Goal: Task Accomplishment & Management: Manage account settings

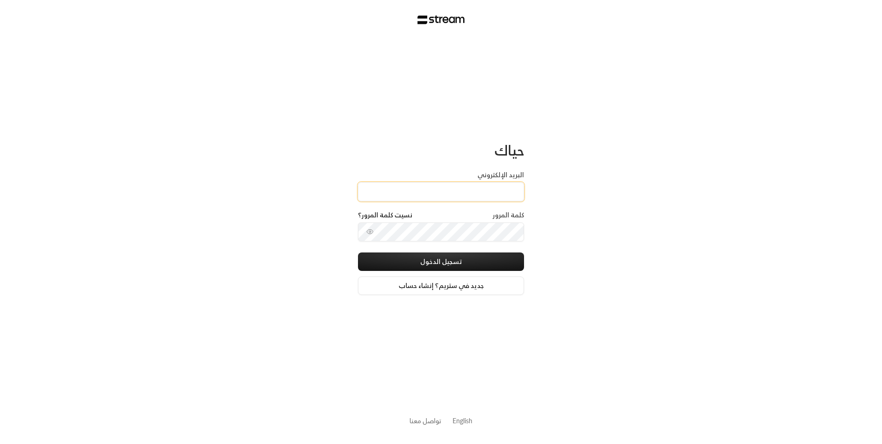
click at [489, 194] on input "البريد الإلكتروني" at bounding box center [441, 191] width 166 height 19
type input "[EMAIL_ADDRESS][DOMAIN_NAME]"
click at [451, 264] on button "تسجيل الدخول" at bounding box center [441, 261] width 166 height 18
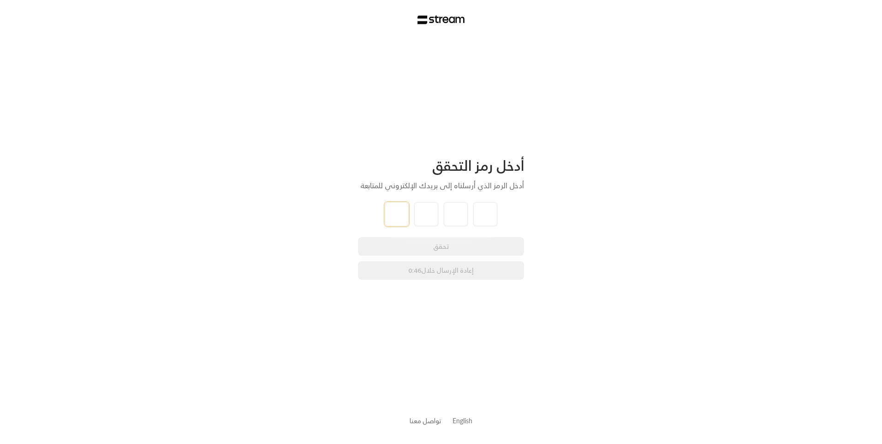
type input "5"
type input "4"
type input "1"
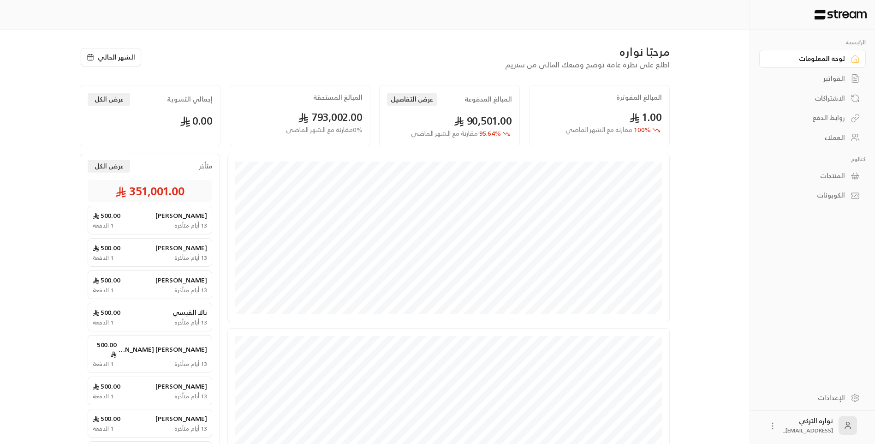
click at [840, 82] on div "الفواتير" at bounding box center [808, 78] width 74 height 9
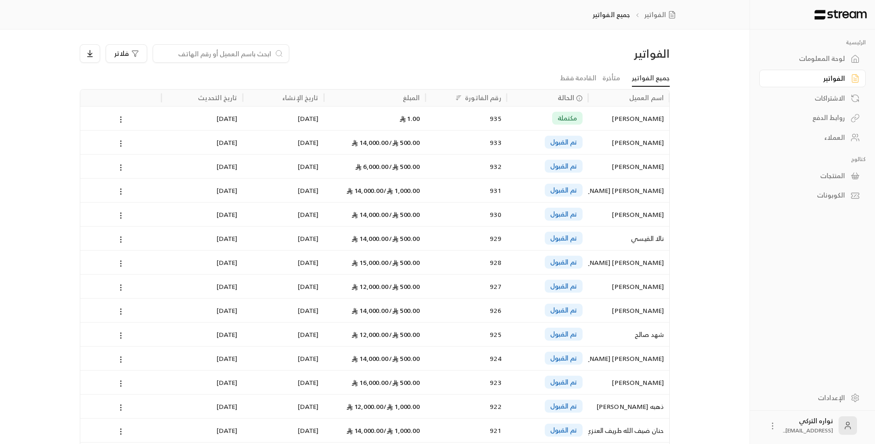
click at [250, 53] on input at bounding box center [215, 53] width 113 height 10
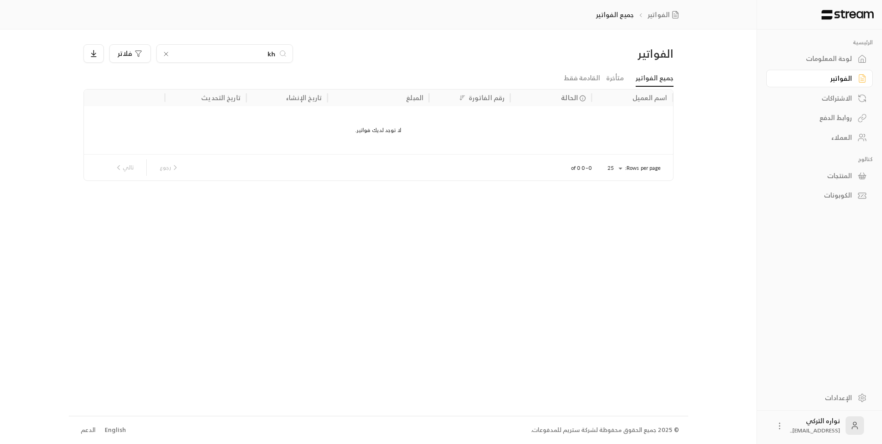
type input "k"
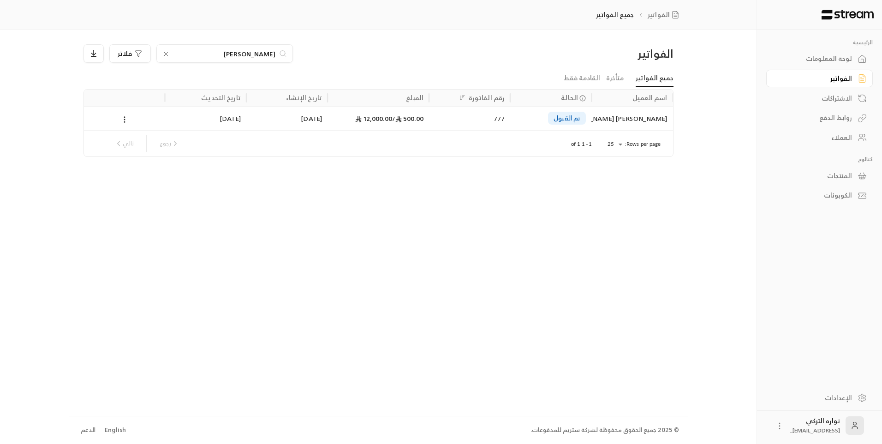
type input "[PERSON_NAME]"
click at [615, 118] on div "[PERSON_NAME] [PERSON_NAME]" at bounding box center [632, 119] width 70 height 24
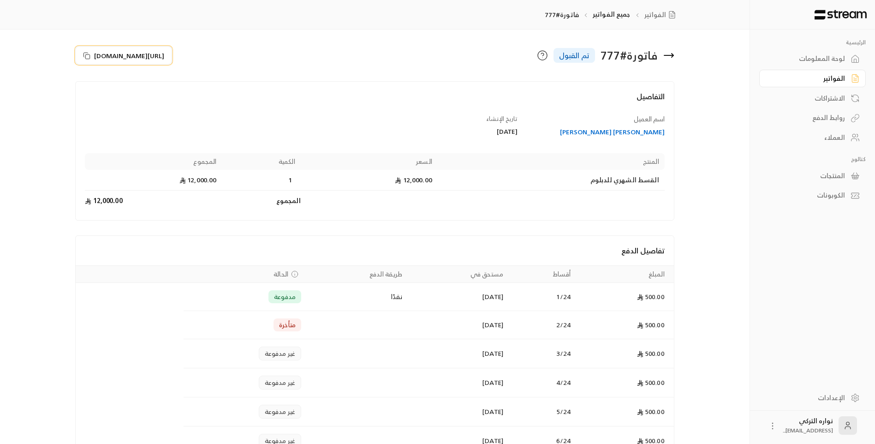
click at [86, 53] on icon at bounding box center [86, 55] width 7 height 7
click at [838, 77] on div "الفواتير" at bounding box center [808, 78] width 74 height 9
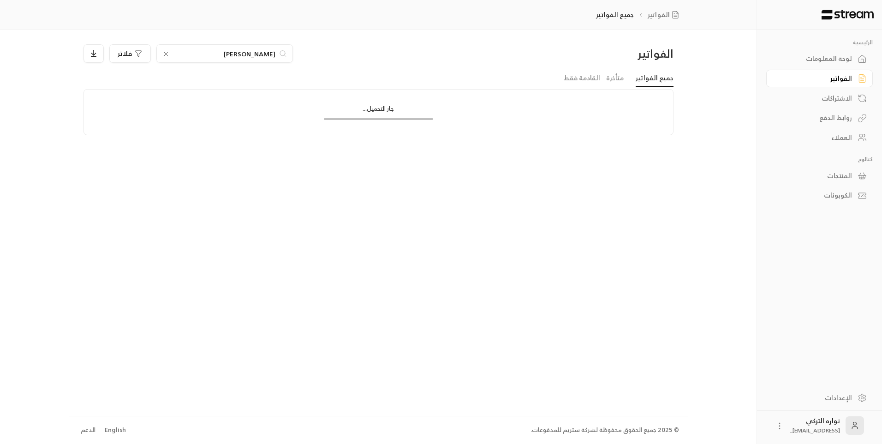
click at [253, 54] on input "[PERSON_NAME]" at bounding box center [224, 53] width 102 height 10
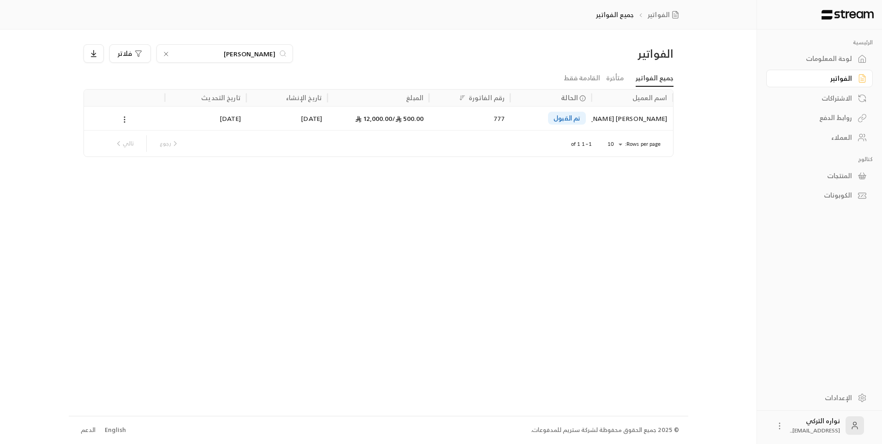
click at [253, 54] on input "[PERSON_NAME]" at bounding box center [224, 53] width 102 height 10
type input "[PERSON_NAME]"
click at [641, 122] on div "[PERSON_NAME] [PERSON_NAME]" at bounding box center [632, 119] width 70 height 24
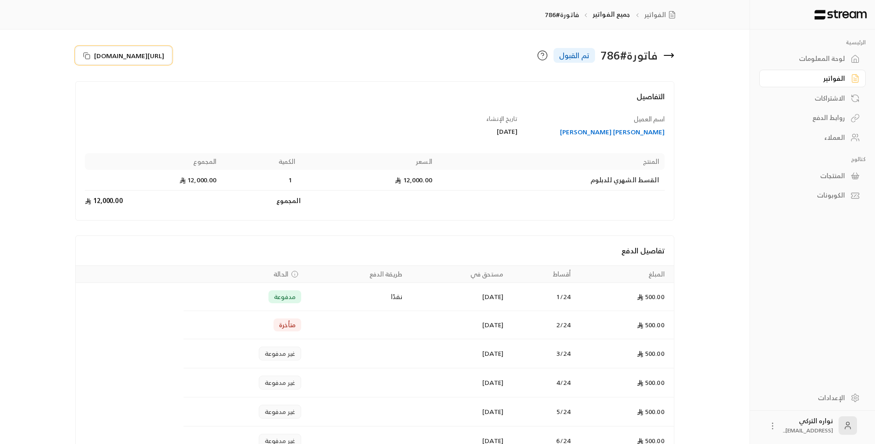
click at [88, 57] on icon at bounding box center [86, 55] width 7 height 7
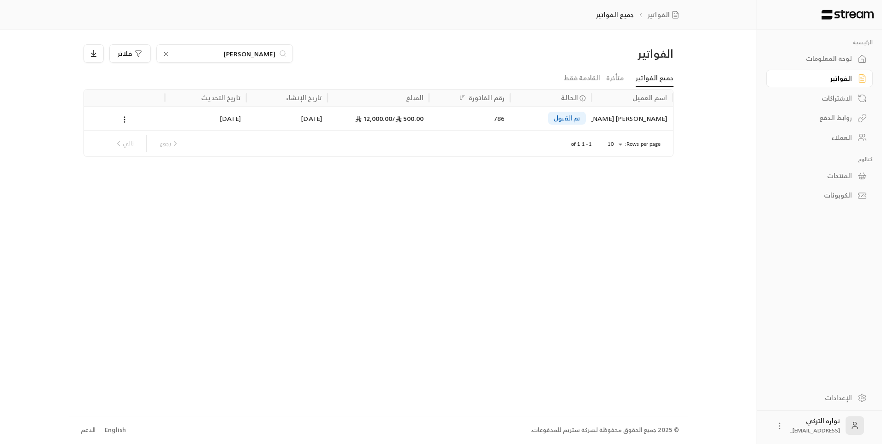
click at [265, 53] on input "[PERSON_NAME]" at bounding box center [224, 53] width 102 height 10
type input "[PERSON_NAME]"
click at [609, 122] on div "[PERSON_NAME] علي [PERSON_NAME]" at bounding box center [632, 119] width 70 height 24
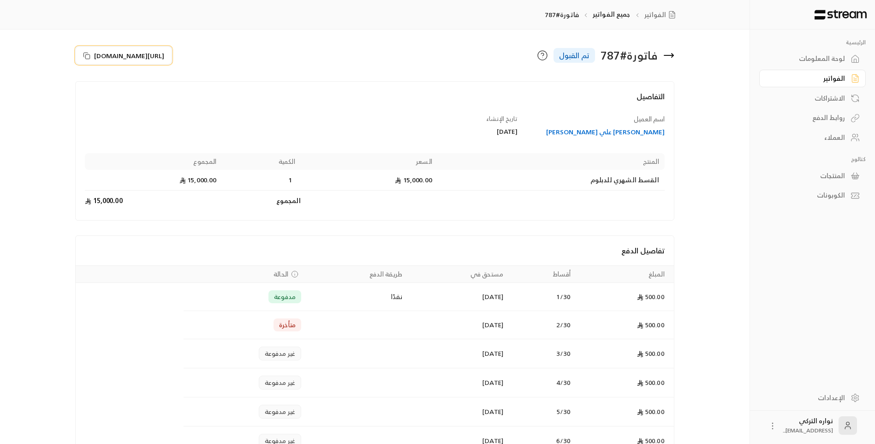
click at [83, 58] on icon at bounding box center [86, 55] width 7 height 7
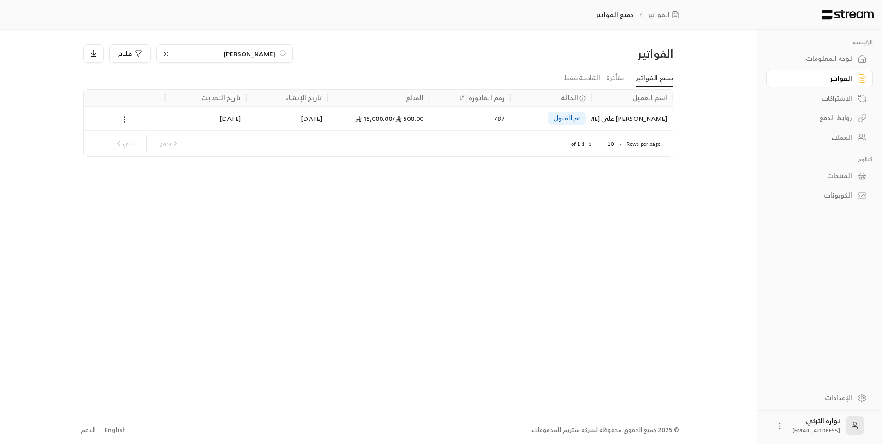
click at [247, 50] on input "[PERSON_NAME]" at bounding box center [224, 53] width 102 height 10
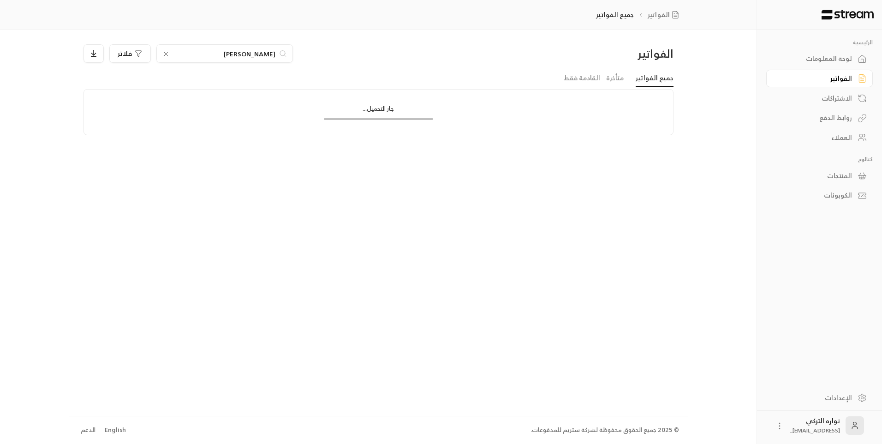
type input "[PERSON_NAME]"
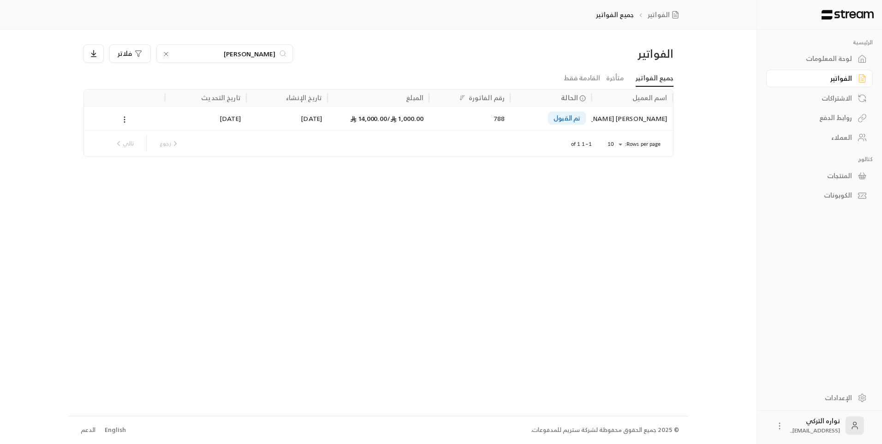
click at [630, 113] on div "[PERSON_NAME] [PERSON_NAME]" at bounding box center [632, 119] width 70 height 24
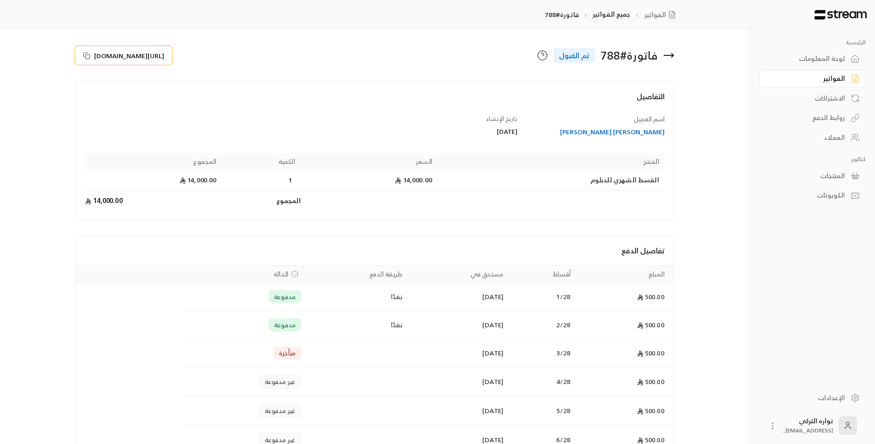
click at [85, 58] on icon at bounding box center [86, 55] width 7 height 7
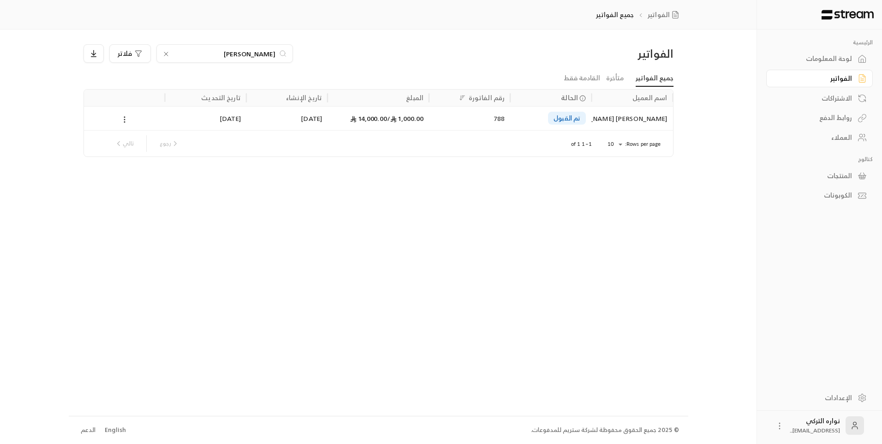
click at [262, 51] on input "[PERSON_NAME]" at bounding box center [224, 53] width 102 height 10
type input "العذيقي"
click at [545, 124] on div "تم القبول" at bounding box center [551, 119] width 70 height 24
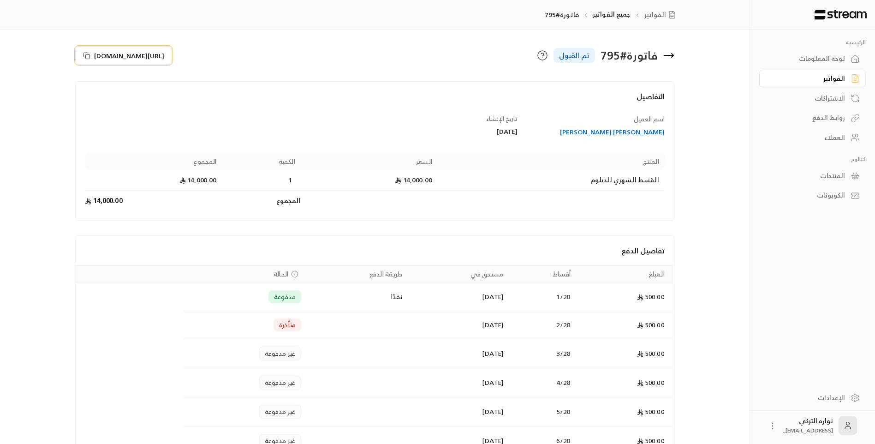
click at [85, 53] on icon at bounding box center [86, 55] width 7 height 7
click at [836, 76] on div "الفواتير" at bounding box center [808, 78] width 74 height 9
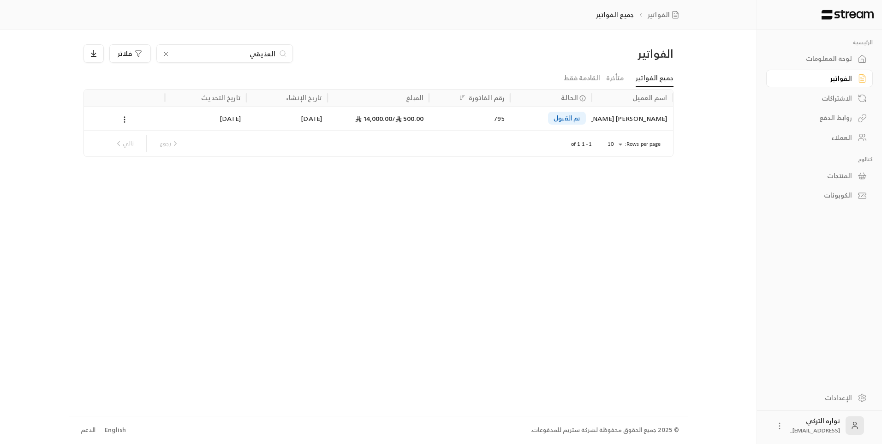
click at [255, 54] on input "العذيقي" at bounding box center [224, 53] width 102 height 10
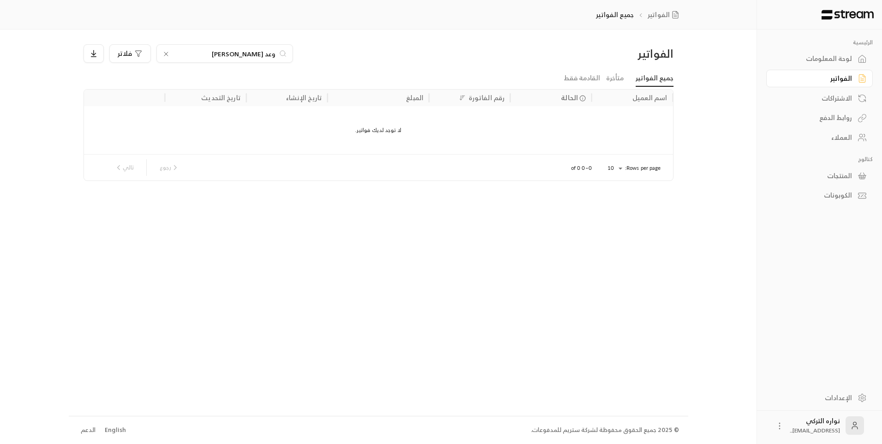
click at [257, 54] on input "وعد [PERSON_NAME]" at bounding box center [224, 53] width 102 height 10
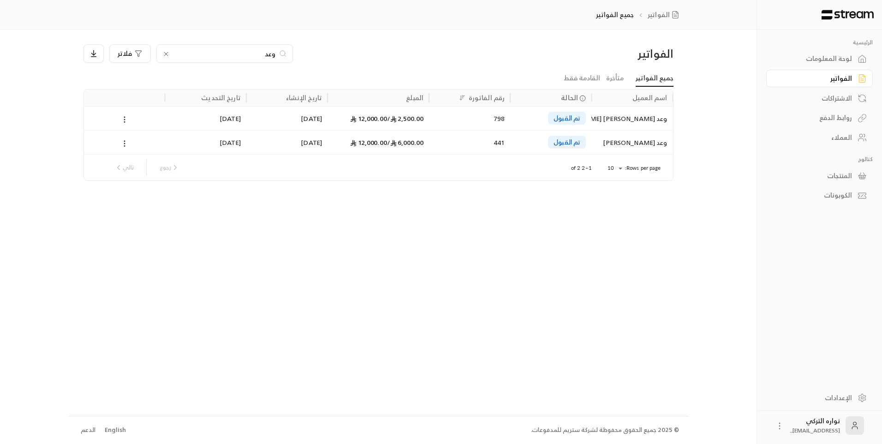
type input "وعد"
click at [631, 120] on div "وعد [PERSON_NAME] [PERSON_NAME]" at bounding box center [632, 119] width 70 height 24
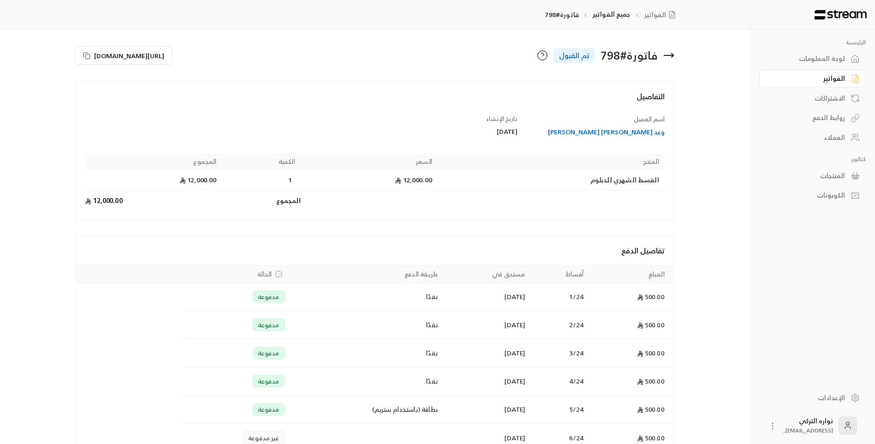
scroll to position [46, 0]
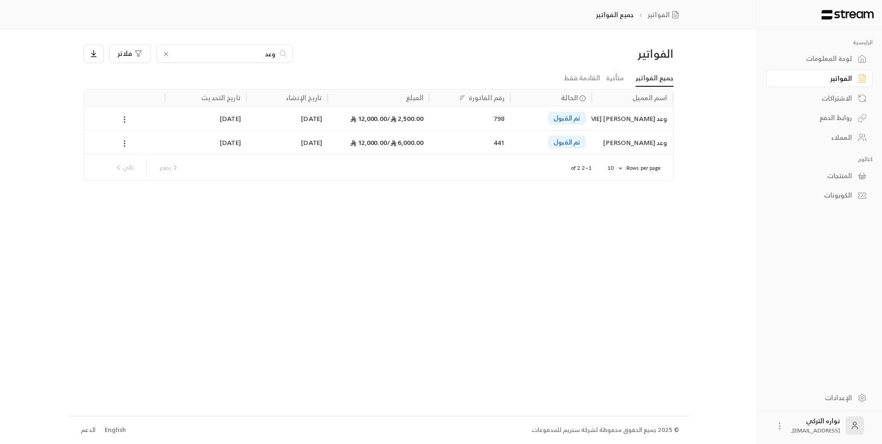
click at [273, 53] on input "وعد" at bounding box center [224, 53] width 102 height 10
type input "[PERSON_NAME]"
click at [635, 125] on div "[PERSON_NAME]" at bounding box center [632, 119] width 70 height 24
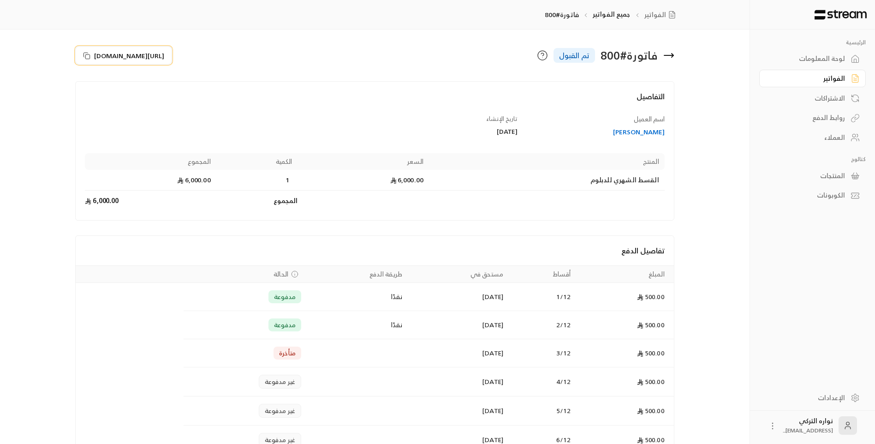
click at [125, 55] on span "[URL][DOMAIN_NAME]" at bounding box center [129, 56] width 70 height 10
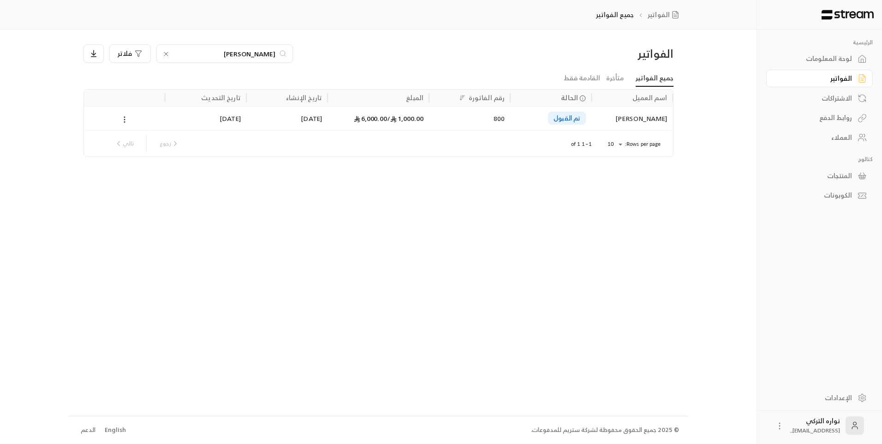
click at [250, 55] on input "[PERSON_NAME]" at bounding box center [224, 53] width 102 height 10
click at [250, 56] on input "[PERSON_NAME]" at bounding box center [224, 53] width 102 height 10
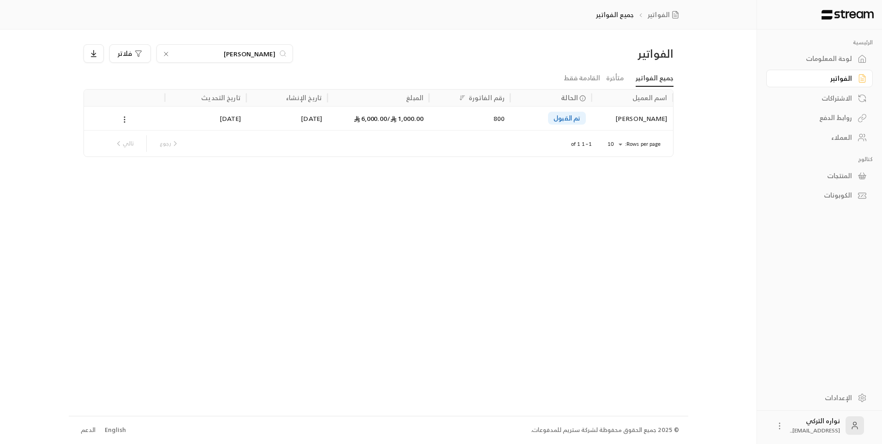
type input "[PERSON_NAME]"
click at [618, 121] on div "[PERSON_NAME]" at bounding box center [632, 119] width 70 height 24
click at [264, 53] on input "[PERSON_NAME]" at bounding box center [224, 53] width 102 height 10
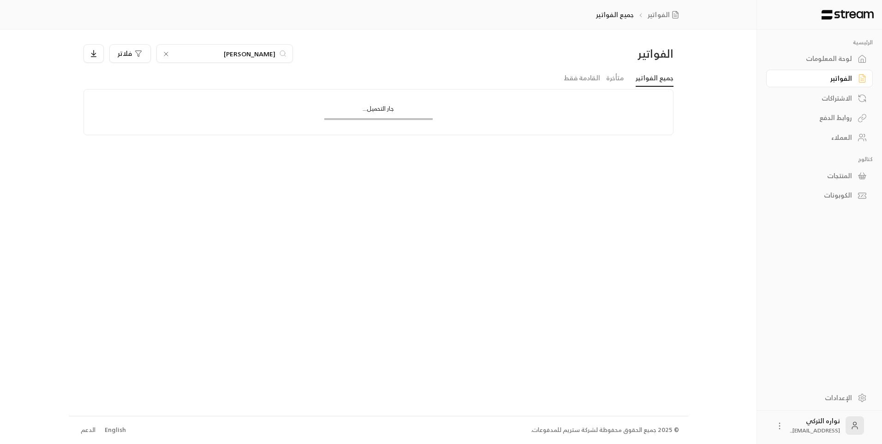
type input "[PERSON_NAME]"
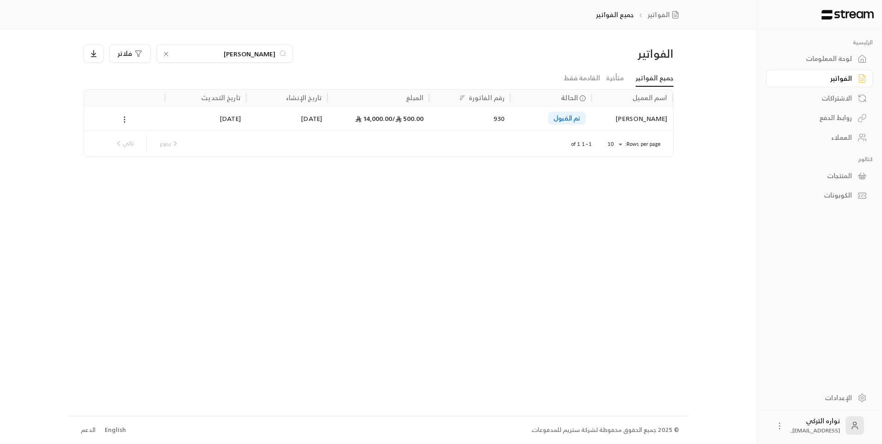
click at [354, 113] on div "500.00 / 14,000.00" at bounding box center [378, 119] width 90 height 24
click at [260, 53] on input "[PERSON_NAME]" at bounding box center [224, 53] width 102 height 10
type input "[PERSON_NAME]"
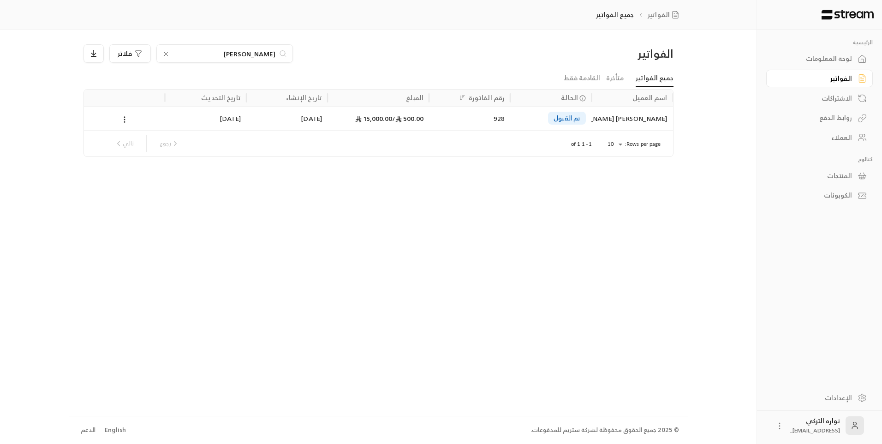
click at [626, 117] on div "[PERSON_NAME] [PERSON_NAME]" at bounding box center [632, 119] width 70 height 24
click at [256, 53] on input "[PERSON_NAME]" at bounding box center [224, 53] width 102 height 10
type input "هباش"
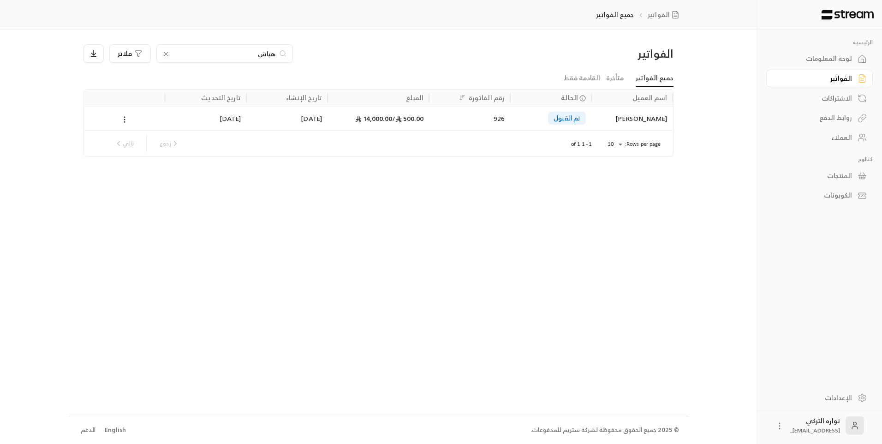
click at [644, 119] on div "[PERSON_NAME]" at bounding box center [632, 119] width 70 height 24
click at [270, 56] on input "هباش" at bounding box center [224, 53] width 102 height 10
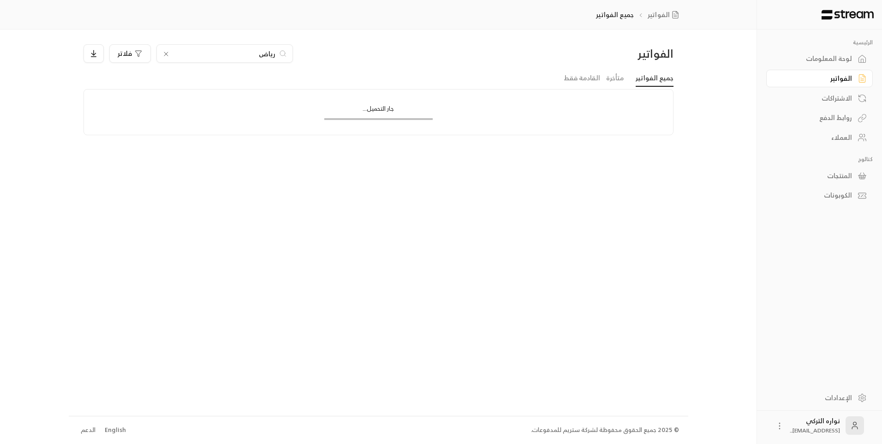
type input "رياض"
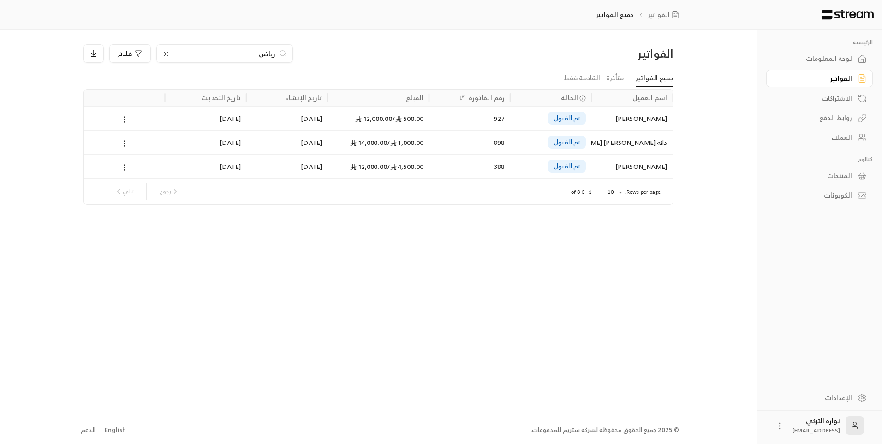
click at [642, 118] on div "[PERSON_NAME]" at bounding box center [632, 119] width 70 height 24
click at [272, 57] on input "رياض" at bounding box center [224, 53] width 102 height 10
click at [273, 57] on input "رياض" at bounding box center [224, 53] width 102 height 10
type input "ل"
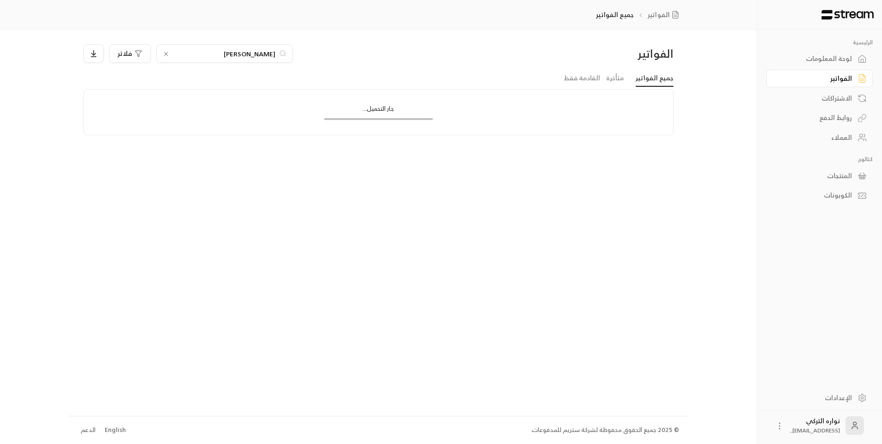
type input "[PERSON_NAME]"
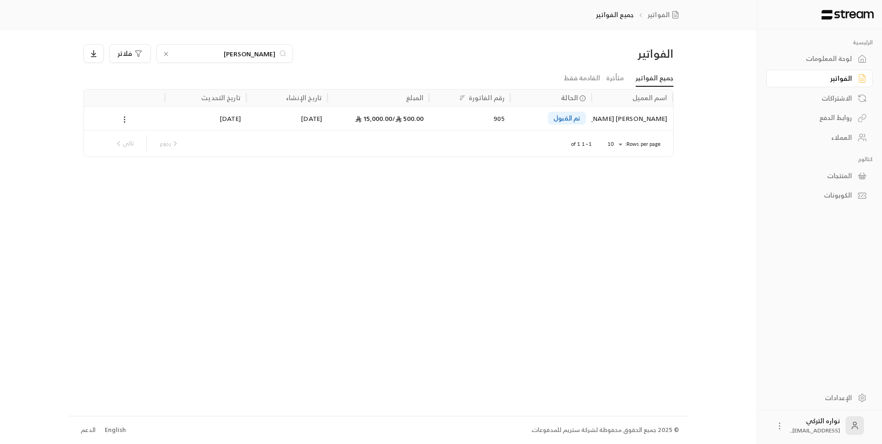
click at [372, 119] on div "500.00 / 15,000.00" at bounding box center [378, 119] width 90 height 24
click at [269, 53] on input "[PERSON_NAME]" at bounding box center [224, 53] width 102 height 10
type input "[PERSON_NAME]"
click at [648, 119] on div "[PERSON_NAME]" at bounding box center [632, 119] width 70 height 24
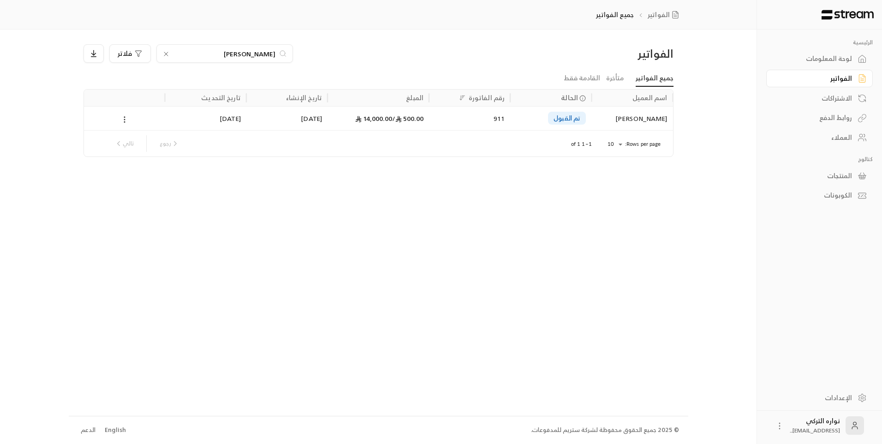
click at [264, 53] on input "[PERSON_NAME]" at bounding box center [224, 53] width 102 height 10
type input "[PERSON_NAME]"
click at [645, 121] on div "[PERSON_NAME]" at bounding box center [632, 119] width 70 height 24
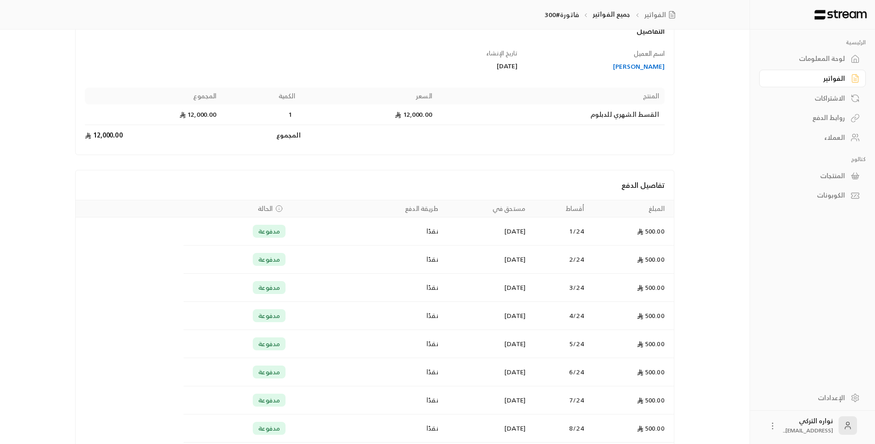
scroll to position [46, 0]
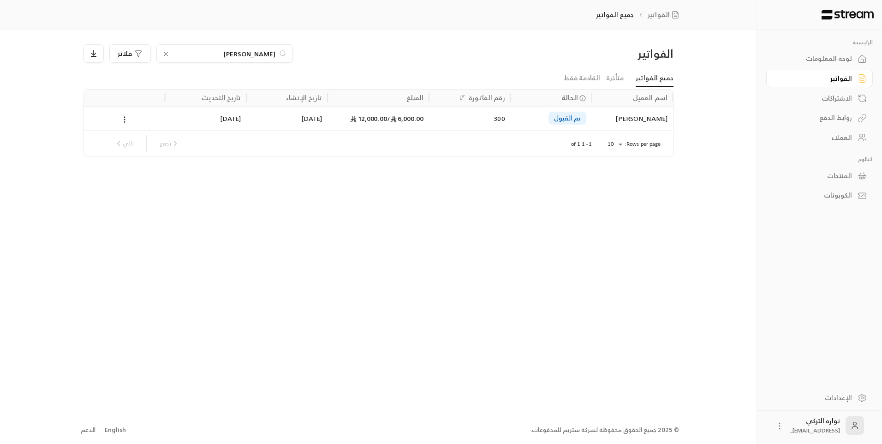
click at [271, 51] on input "[PERSON_NAME]" at bounding box center [224, 53] width 102 height 10
type input "[PERSON_NAME]"
click at [619, 118] on div "[PERSON_NAME] [PERSON_NAME]" at bounding box center [632, 119] width 70 height 24
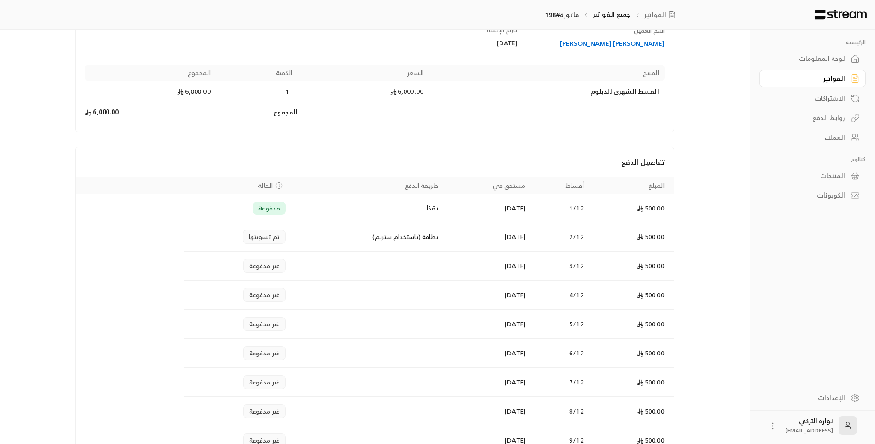
scroll to position [92, 0]
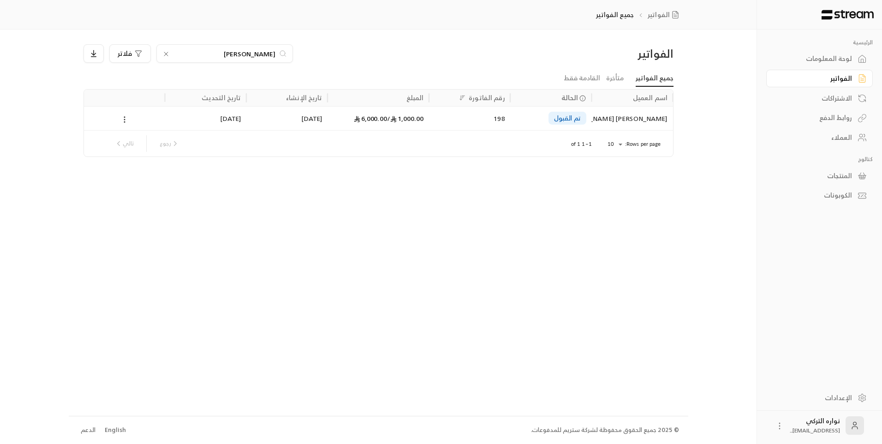
click at [250, 53] on input "[PERSON_NAME]" at bounding box center [224, 53] width 102 height 10
type input "[PERSON_NAME]"
drag, startPoint x: 274, startPoint y: 116, endPoint x: 274, endPoint y: 121, distance: 4.6
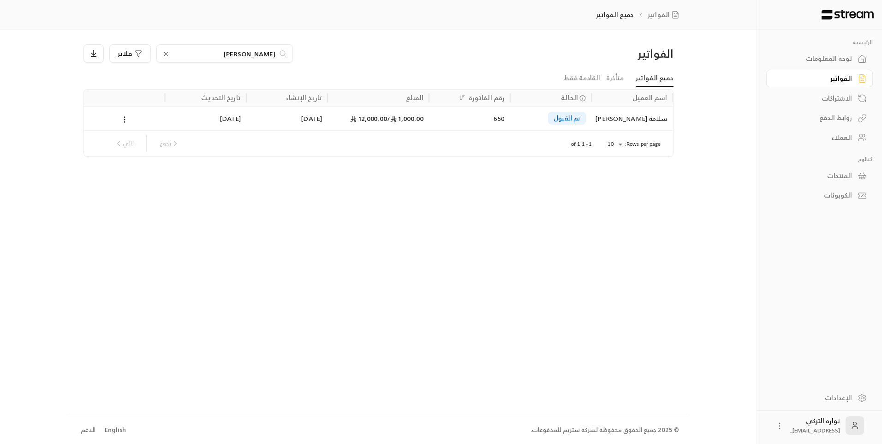
click at [274, 117] on div "[DATE]" at bounding box center [287, 119] width 70 height 24
click at [261, 51] on input "[PERSON_NAME]" at bounding box center [224, 53] width 102 height 10
type input "[PERSON_NAME]"
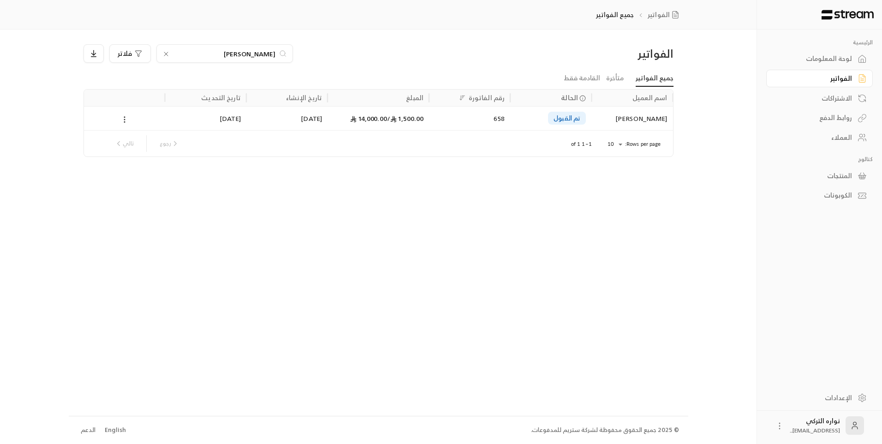
click at [567, 121] on span "تم القبول" at bounding box center [566, 117] width 27 height 9
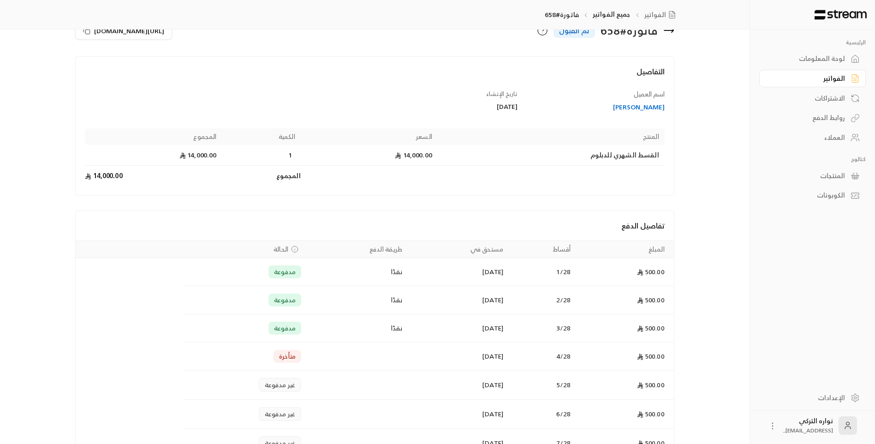
scroll to position [46, 0]
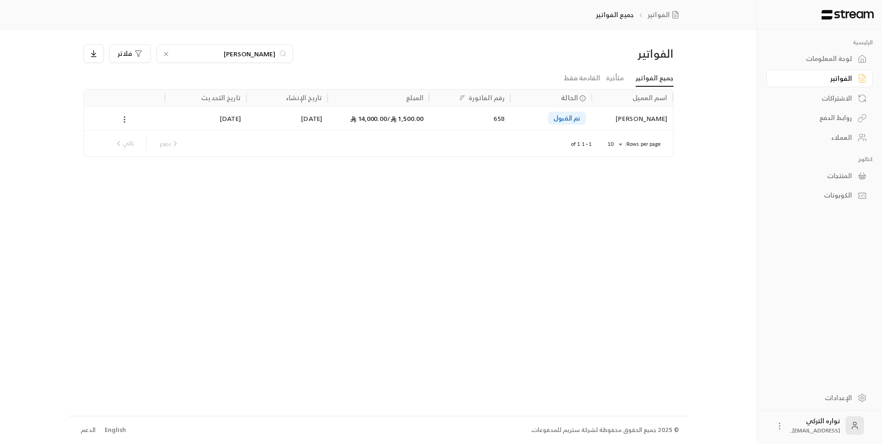
click at [265, 53] on input "[PERSON_NAME]" at bounding box center [224, 53] width 102 height 10
type input "[PERSON_NAME]"
click at [639, 143] on div "رغد [PERSON_NAME]" at bounding box center [632, 143] width 70 height 24
click at [267, 54] on input "[PERSON_NAME]" at bounding box center [224, 53] width 102 height 10
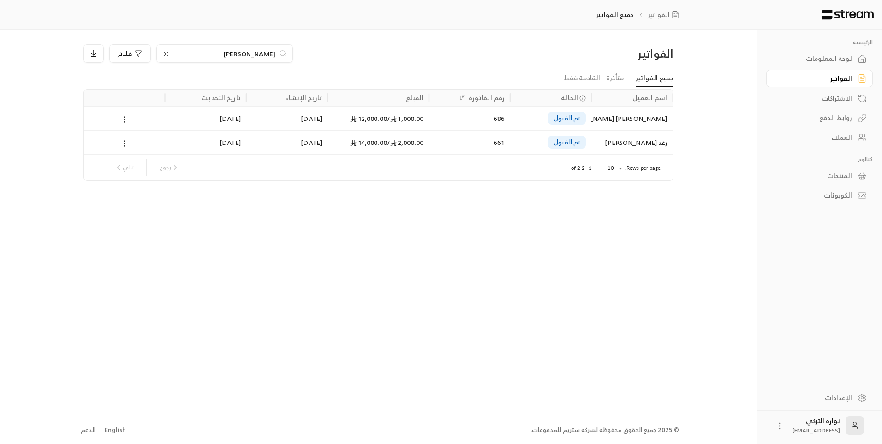
click at [267, 54] on input "[PERSON_NAME]" at bounding box center [224, 53] width 102 height 10
type input "العطا"
click at [558, 122] on span "تم القبول" at bounding box center [566, 117] width 27 height 9
click at [270, 54] on input "العطا" at bounding box center [224, 53] width 102 height 10
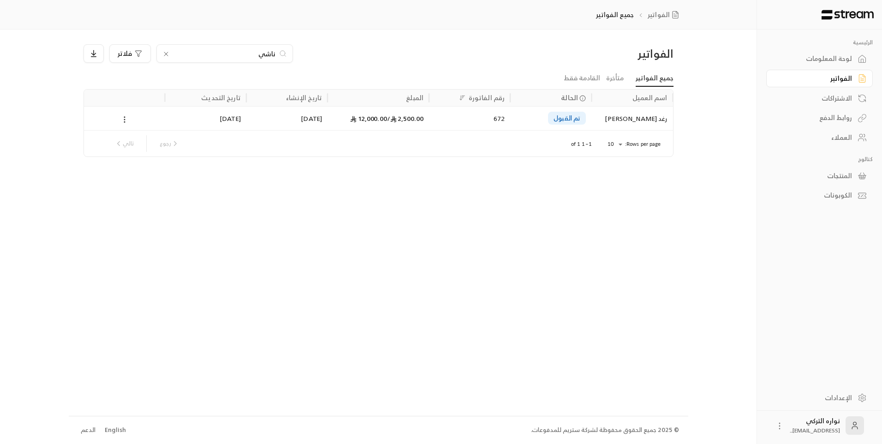
type input "ناشي"
click at [617, 116] on div "[PERSON_NAME] [PERSON_NAME]" at bounding box center [632, 119] width 70 height 24
click at [272, 55] on input "ناشي" at bounding box center [224, 53] width 102 height 10
type input "[PERSON_NAME]"
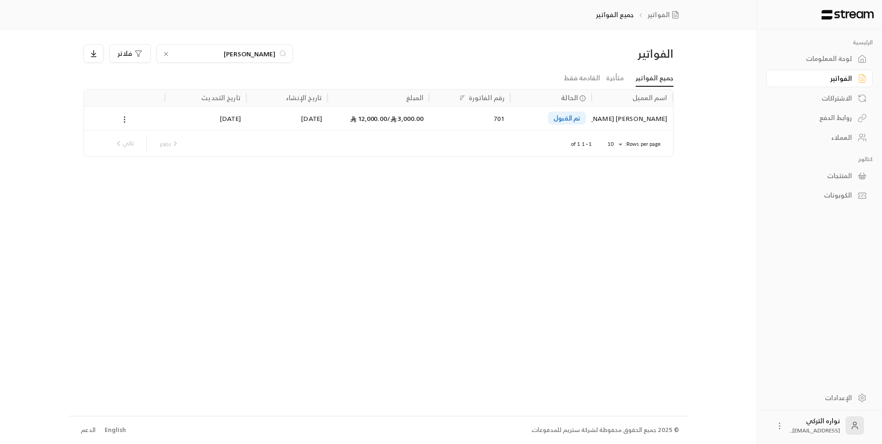
click at [601, 124] on div "[PERSON_NAME] [PERSON_NAME]" at bounding box center [632, 119] width 70 height 24
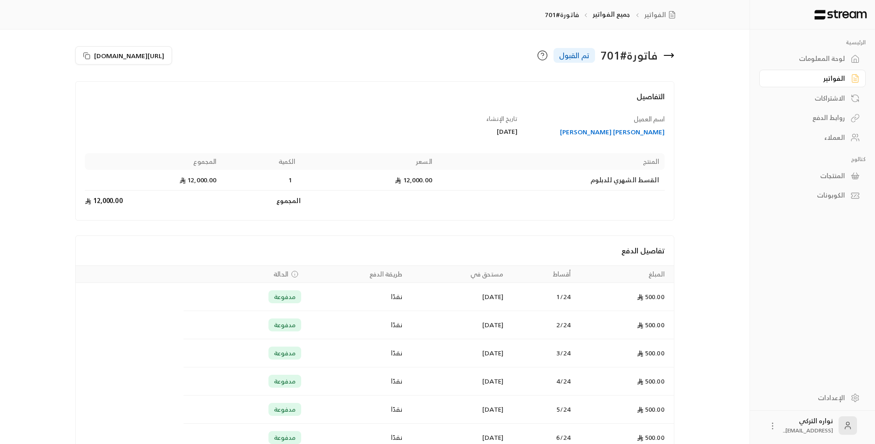
click at [672, 57] on icon at bounding box center [673, 55] width 2 height 4
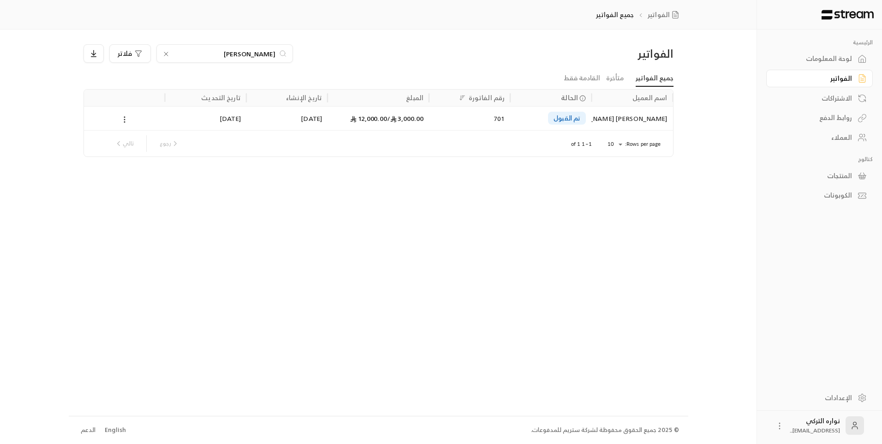
click at [253, 52] on input "[PERSON_NAME]" at bounding box center [224, 53] width 102 height 10
paste input "تركي [PERSON_NAME]"
type input "تركي [PERSON_NAME]"
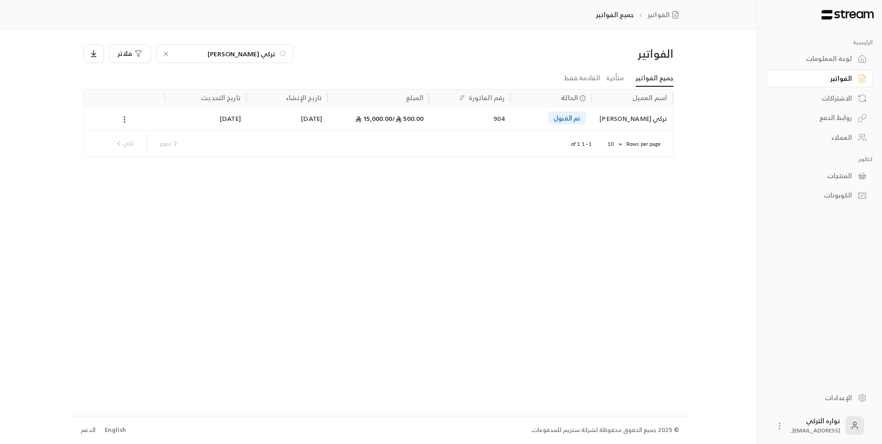
click at [616, 119] on div "تركي [PERSON_NAME]" at bounding box center [632, 119] width 70 height 24
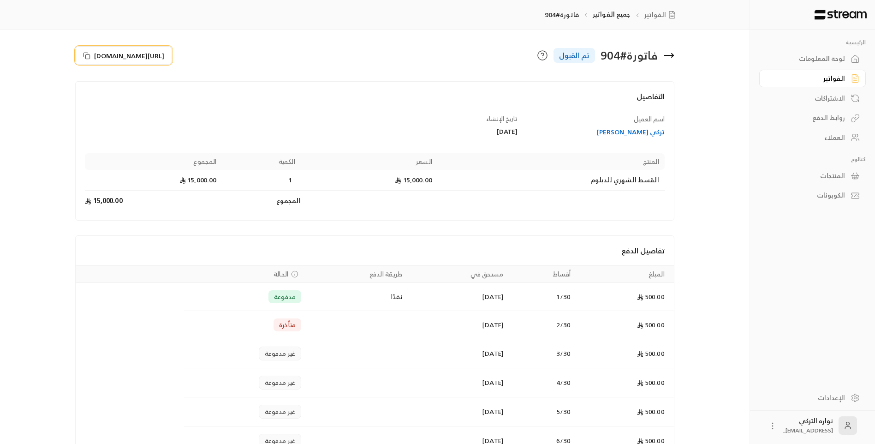
click at [86, 55] on icon at bounding box center [86, 55] width 7 height 7
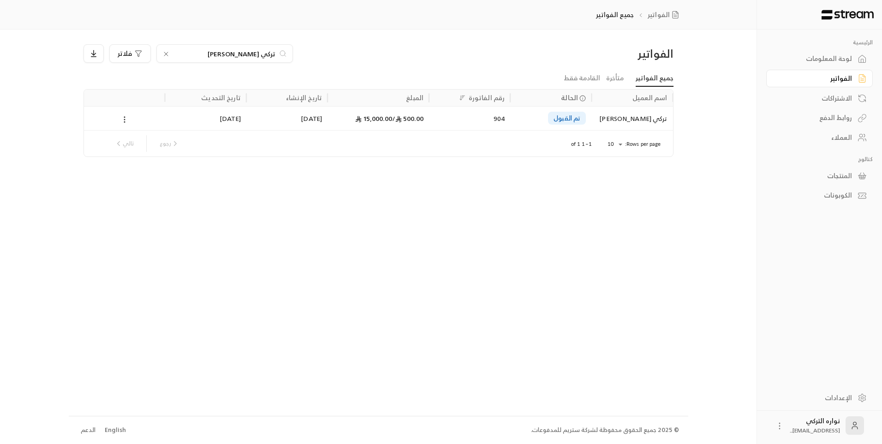
click at [165, 53] on icon at bounding box center [165, 53] width 7 height 7
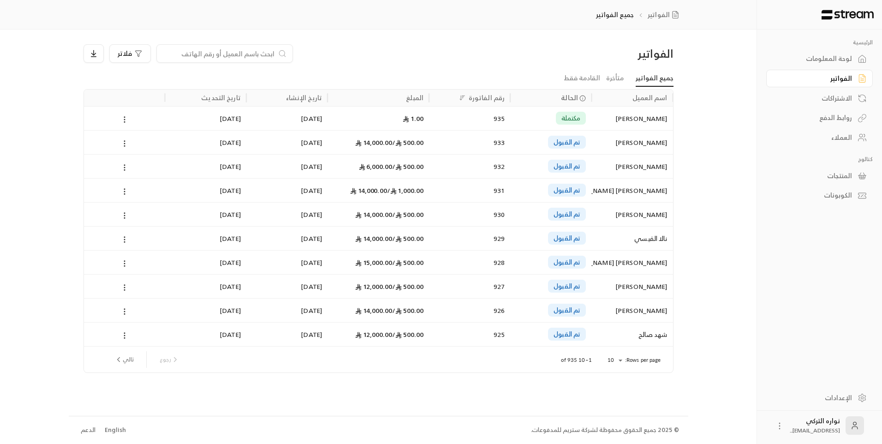
paste input "[PERSON_NAME]"
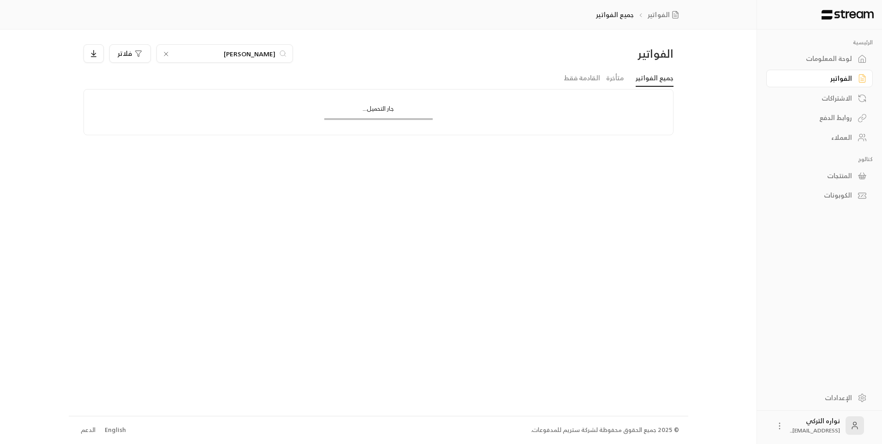
type input "[PERSON_NAME]"
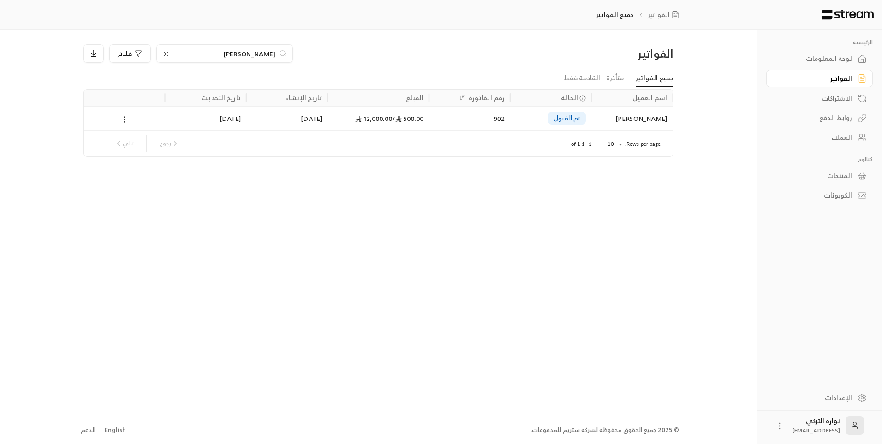
click at [619, 121] on div "[PERSON_NAME]" at bounding box center [632, 119] width 70 height 24
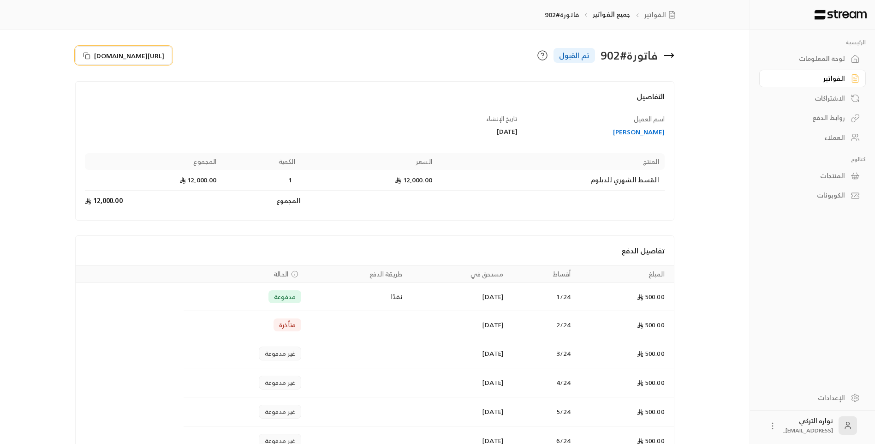
click at [87, 56] on icon at bounding box center [86, 55] width 7 height 7
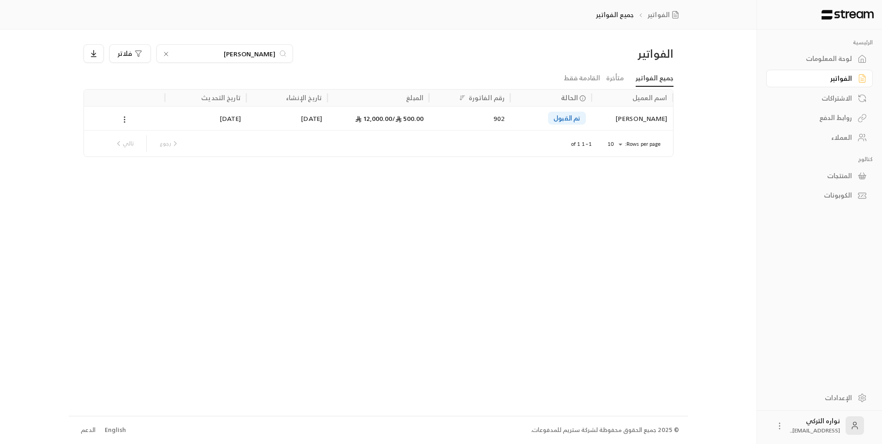
click at [167, 53] on icon at bounding box center [165, 53] width 7 height 7
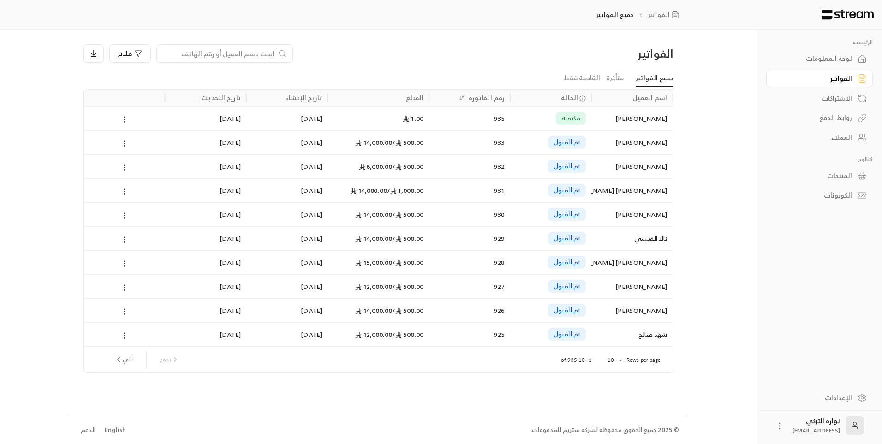
paste input "[PERSON_NAME] [PERSON_NAME]"
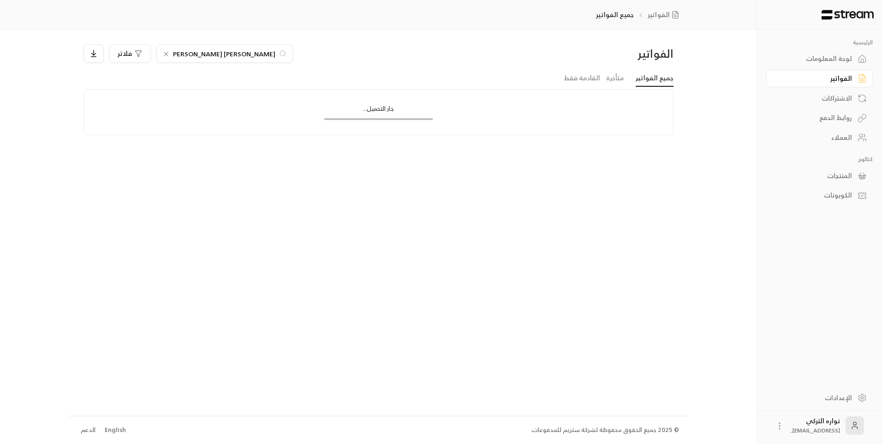
type input "[PERSON_NAME] [PERSON_NAME]"
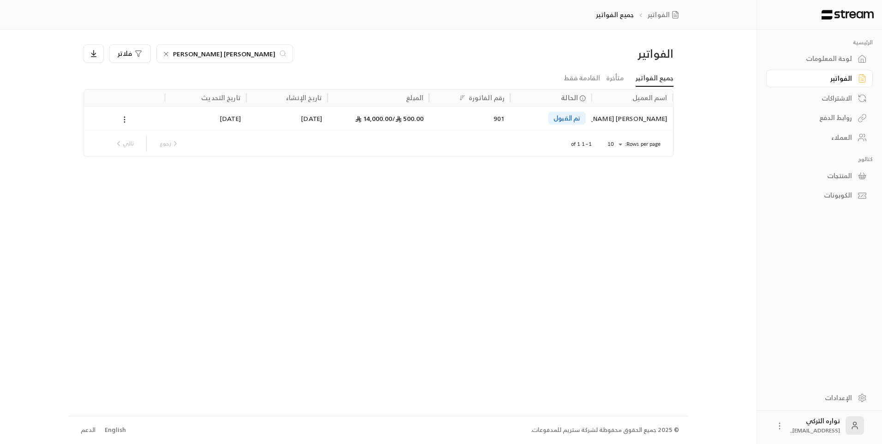
click at [556, 120] on span "تم القبول" at bounding box center [566, 117] width 27 height 9
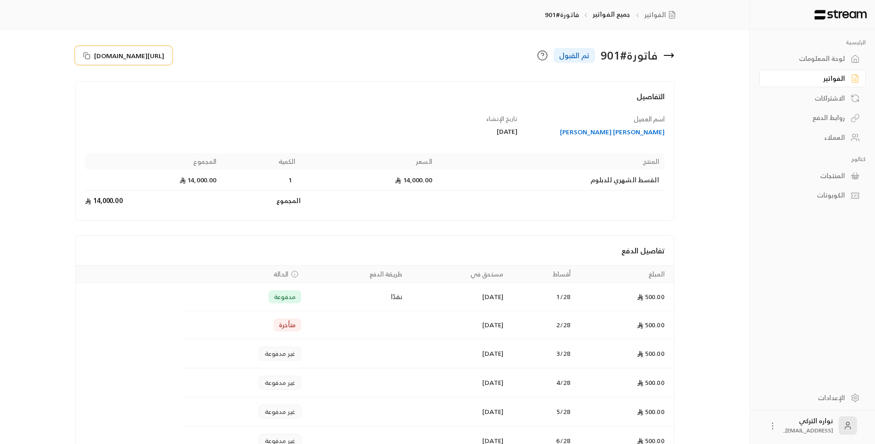
click at [84, 56] on icon at bounding box center [86, 55] width 4 height 4
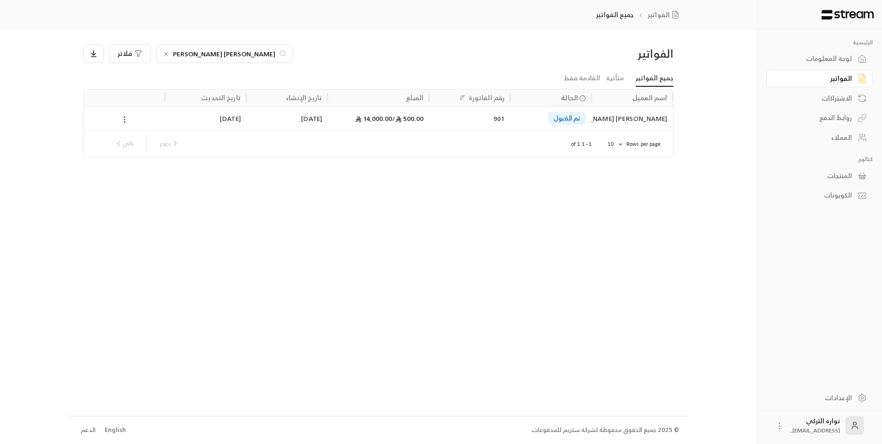
click at [166, 53] on icon at bounding box center [166, 54] width 4 height 4
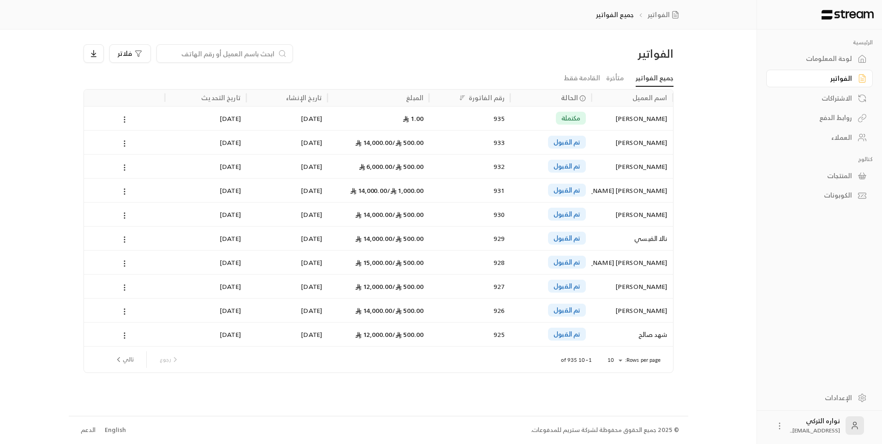
drag, startPoint x: 244, startPoint y: 48, endPoint x: 263, endPoint y: 53, distance: 19.1
click at [263, 53] on input at bounding box center [218, 53] width 113 height 10
paste input "أميره [PERSON_NAME]"
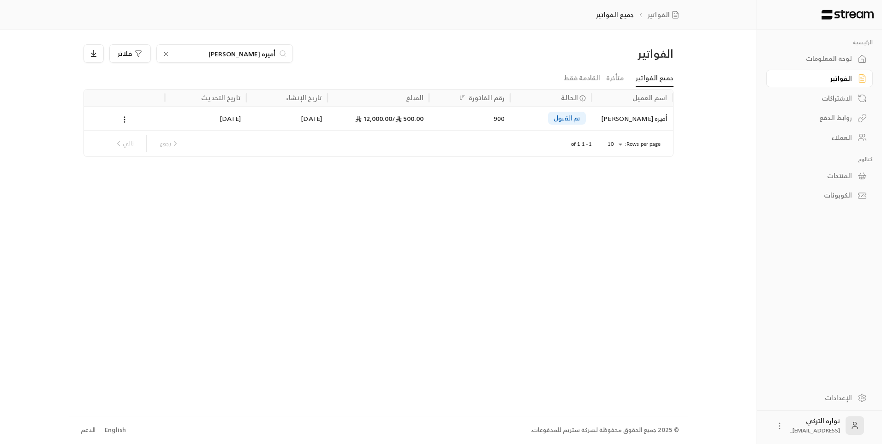
type input "أميره [PERSON_NAME]"
click at [536, 119] on div "تم القبول" at bounding box center [551, 119] width 70 height 24
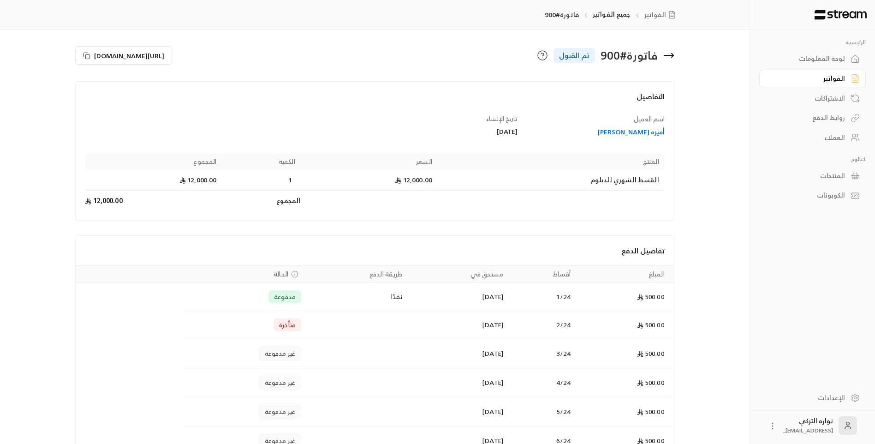
click at [486, 301] on td "[DATE]" at bounding box center [458, 297] width 101 height 28
click at [88, 58] on icon at bounding box center [86, 55] width 7 height 7
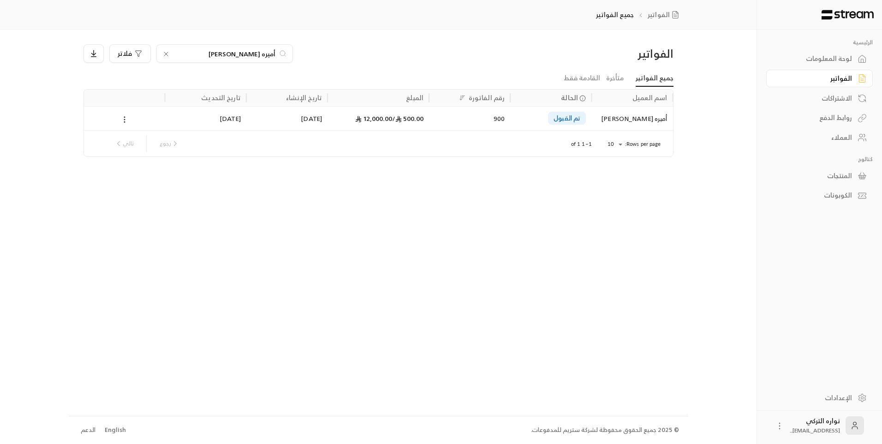
click at [166, 54] on icon at bounding box center [165, 53] width 7 height 7
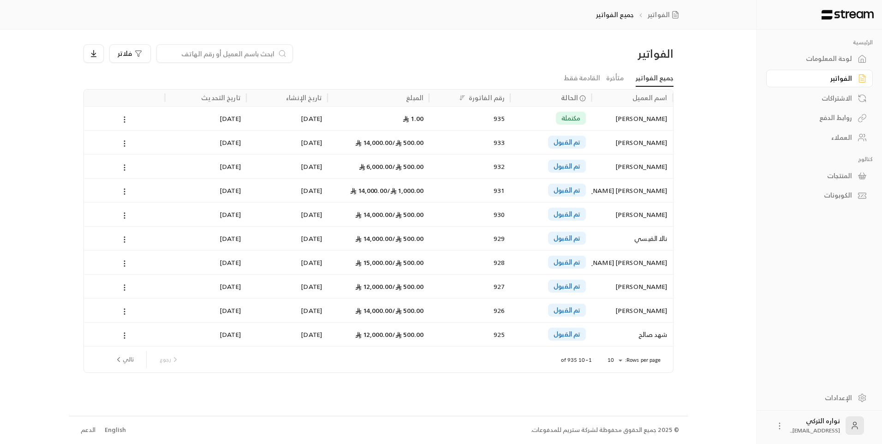
paste input "[PERSON_NAME] [PERSON_NAME]"
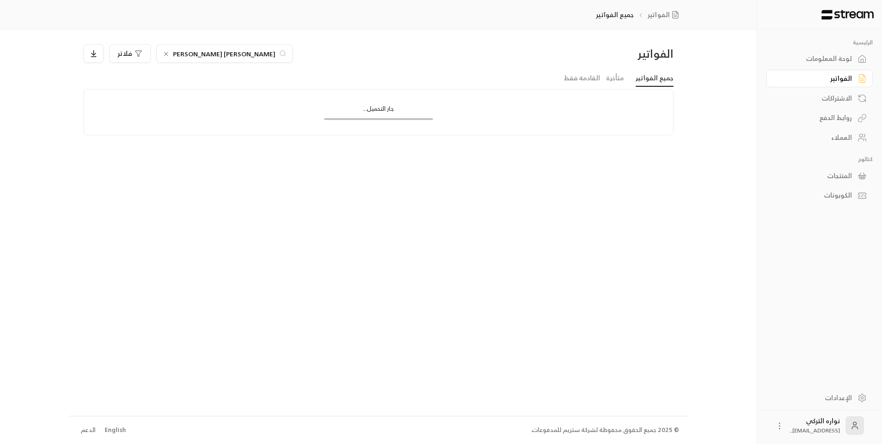
type input "[PERSON_NAME] [PERSON_NAME]"
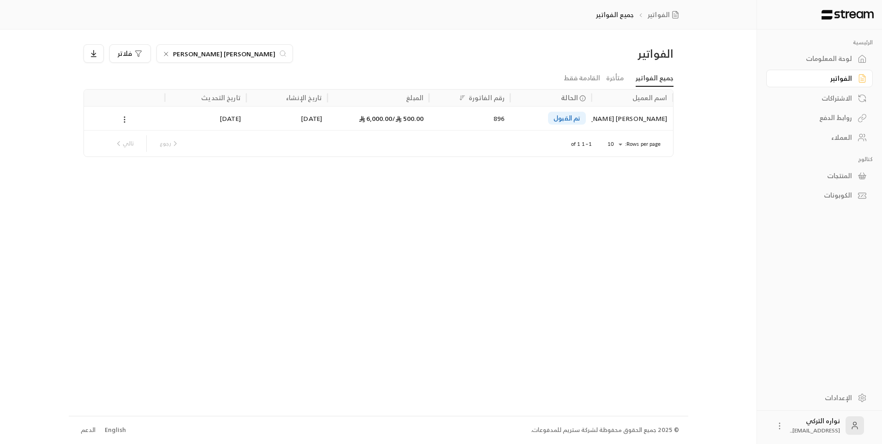
click at [628, 120] on div "[PERSON_NAME] [PERSON_NAME]" at bounding box center [632, 119] width 70 height 24
click at [167, 54] on icon at bounding box center [165, 53] width 7 height 7
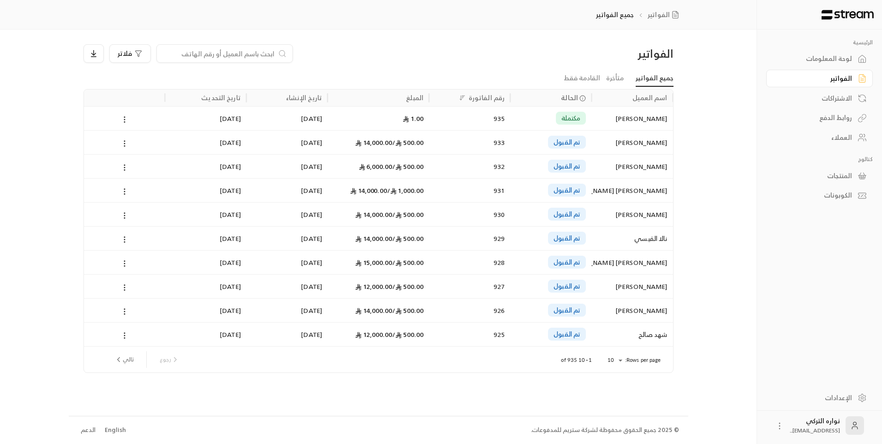
paste input "[PERSON_NAME] [PERSON_NAME]"
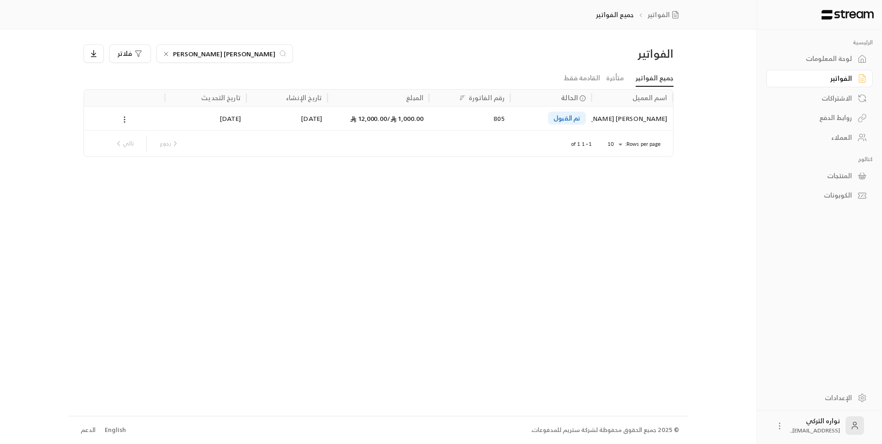
type input "[PERSON_NAME] [PERSON_NAME]"
click at [664, 122] on div "[PERSON_NAME] [PERSON_NAME]" at bounding box center [632, 119] width 70 height 24
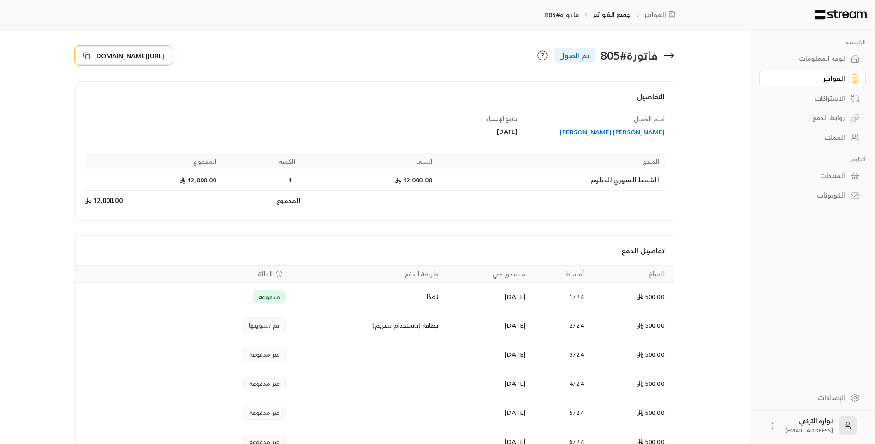
click at [87, 52] on icon at bounding box center [86, 55] width 7 height 7
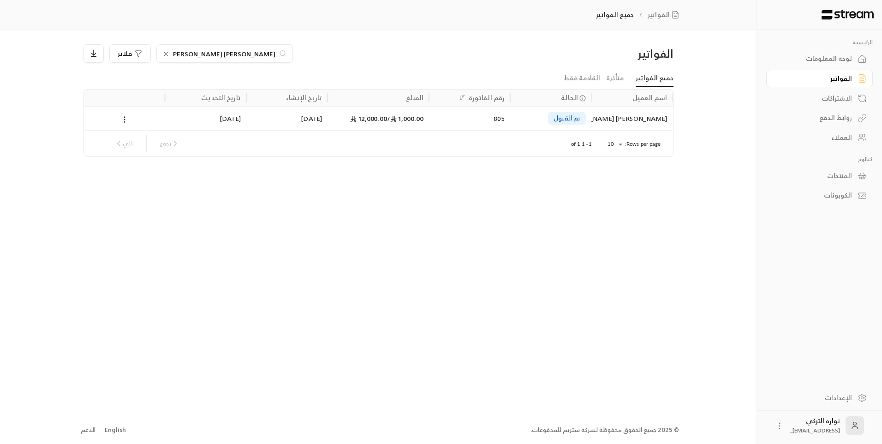
click at [168, 55] on icon at bounding box center [165, 53] width 7 height 7
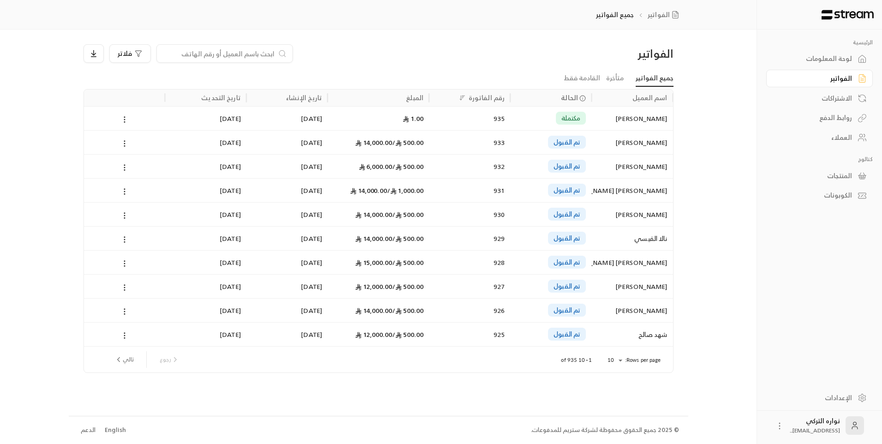
paste input "رهف عيد [PERSON_NAME]"
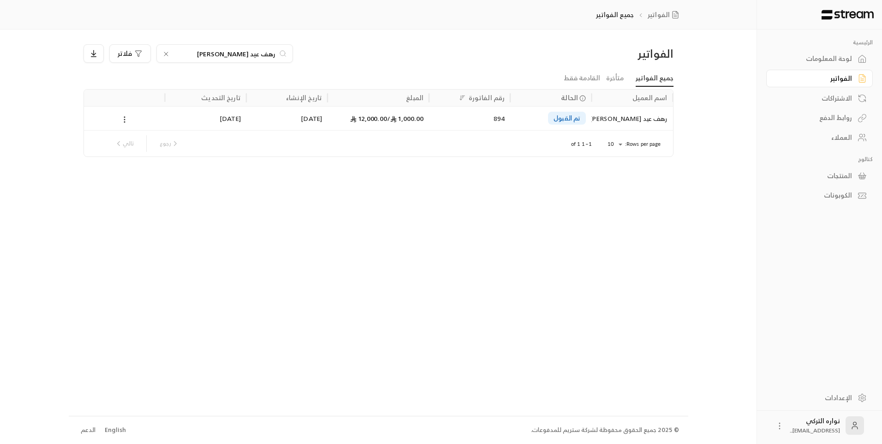
type input "رهف عيد [PERSON_NAME]"
click at [630, 116] on div "رهف عيد [PERSON_NAME]" at bounding box center [632, 119] width 70 height 24
click at [166, 53] on icon at bounding box center [166, 54] width 4 height 4
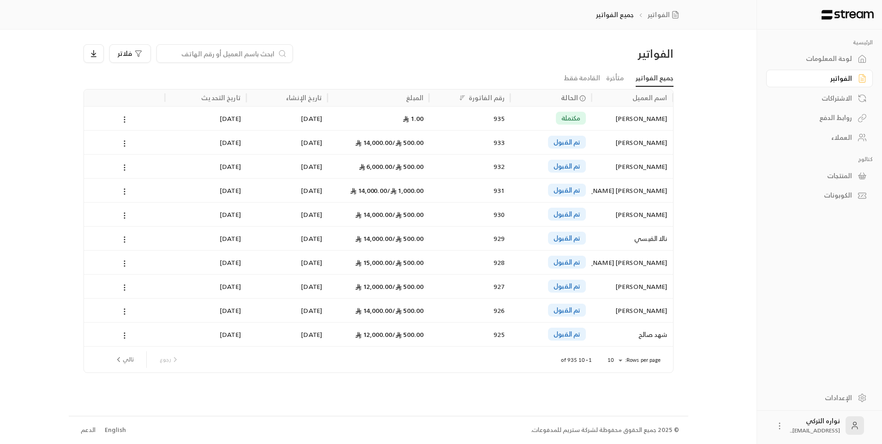
paste input "[PERSON_NAME]"
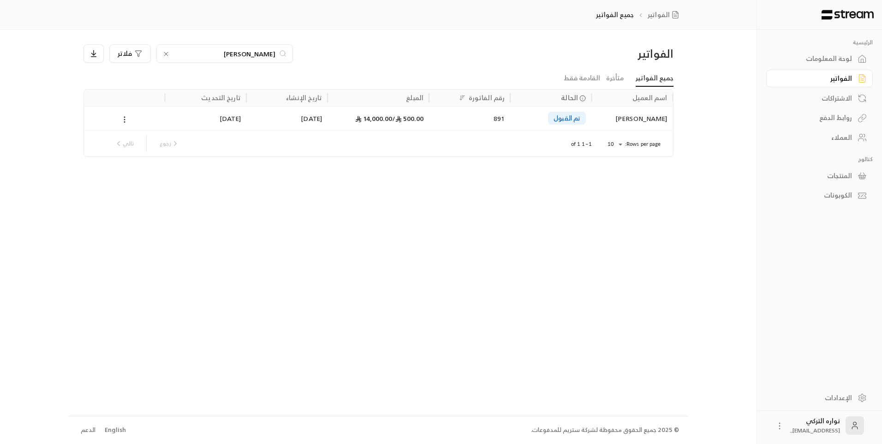
type input "[PERSON_NAME]"
click at [611, 120] on div "[PERSON_NAME]" at bounding box center [632, 119] width 70 height 24
click at [165, 53] on icon at bounding box center [165, 53] width 7 height 7
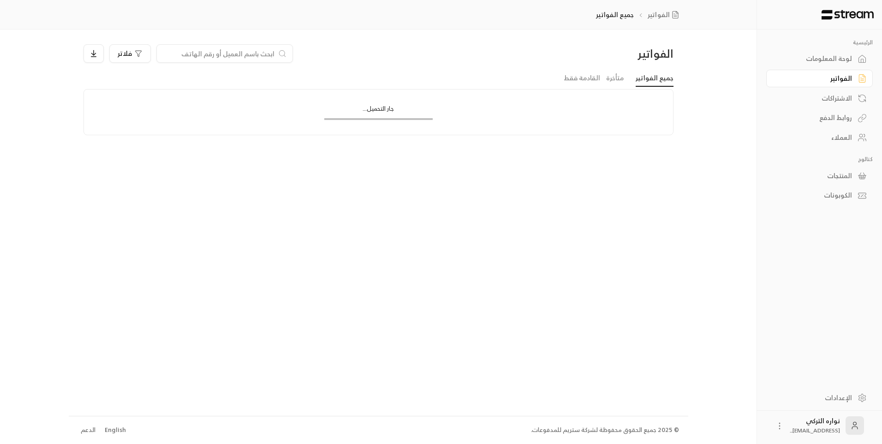
click at [234, 53] on input at bounding box center [218, 53] width 113 height 10
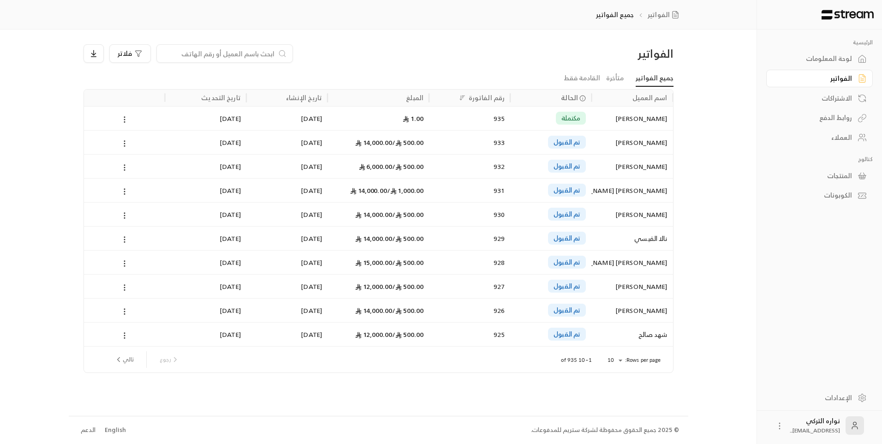
paste input "[PERSON_NAME]"
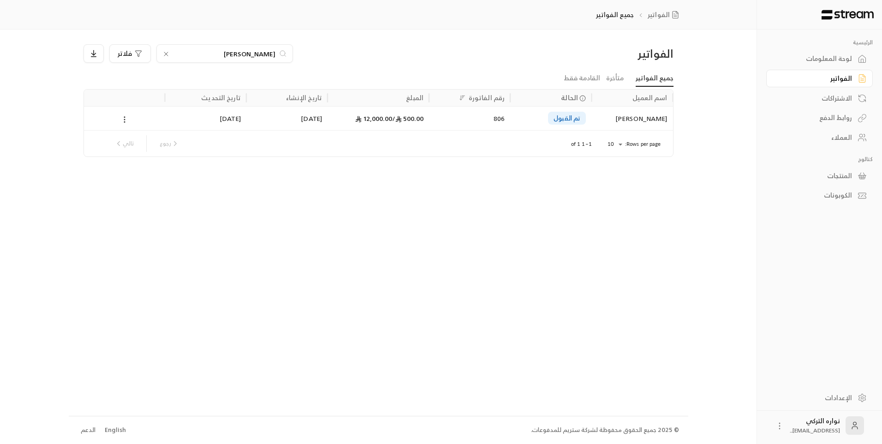
type input "[PERSON_NAME]"
click at [605, 112] on div "[PERSON_NAME]" at bounding box center [632, 119] width 70 height 24
click at [595, 116] on div "[PERSON_NAME]" at bounding box center [631, 118] width 81 height 24
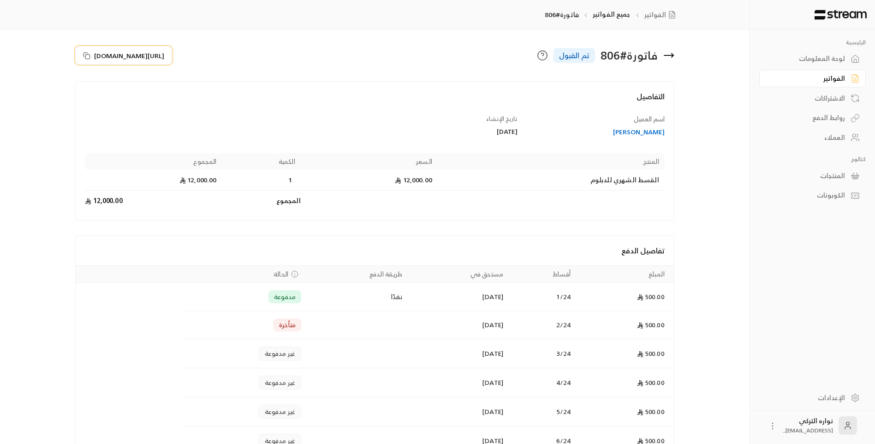
click at [82, 55] on button "[URL][DOMAIN_NAME]" at bounding box center [123, 55] width 97 height 18
click at [90, 54] on icon at bounding box center [86, 55] width 7 height 7
click at [82, 53] on button "[URL][DOMAIN_NAME]" at bounding box center [123, 55] width 97 height 18
click at [88, 53] on icon at bounding box center [86, 55] width 4 height 4
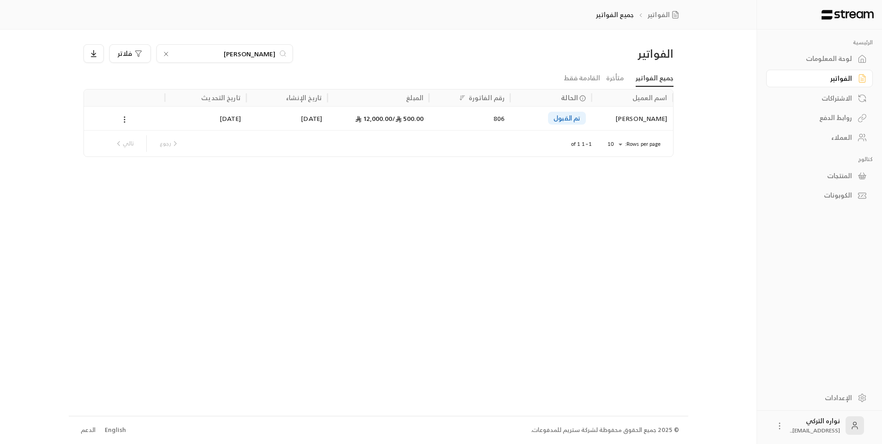
click at [164, 53] on icon at bounding box center [165, 53] width 7 height 7
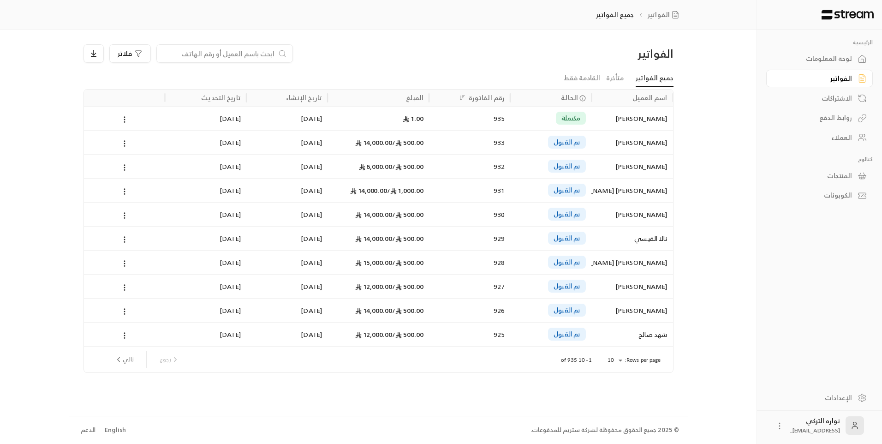
click at [261, 55] on input at bounding box center [218, 53] width 113 height 10
paste input "العنود [PERSON_NAME]"
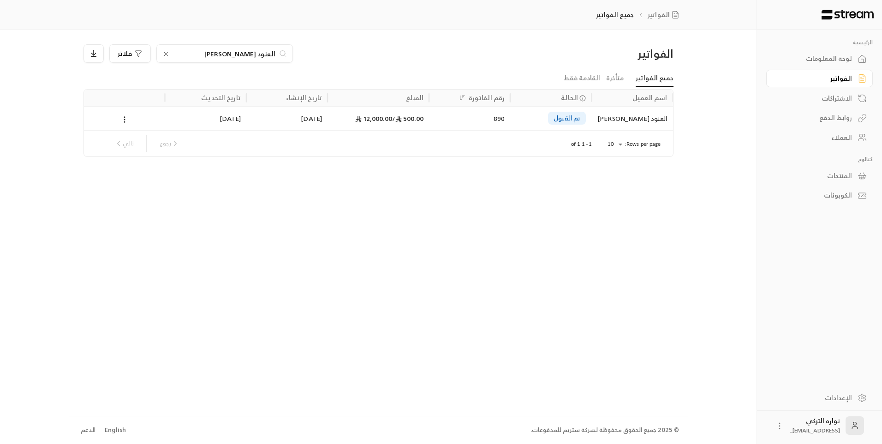
type input "العنود [PERSON_NAME]"
click at [646, 121] on div "العنود [PERSON_NAME]" at bounding box center [632, 119] width 70 height 24
click at [166, 54] on icon at bounding box center [165, 53] width 7 height 7
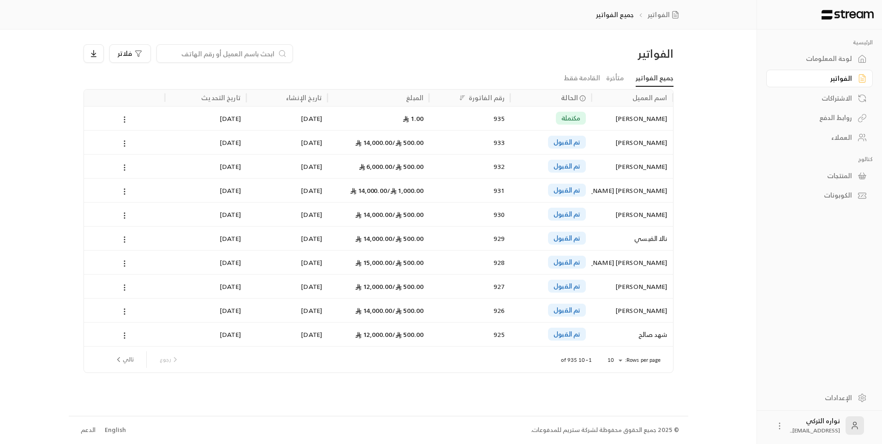
click at [234, 50] on input at bounding box center [218, 53] width 113 height 10
paste input "[PERSON_NAME] [PERSON_NAME]"
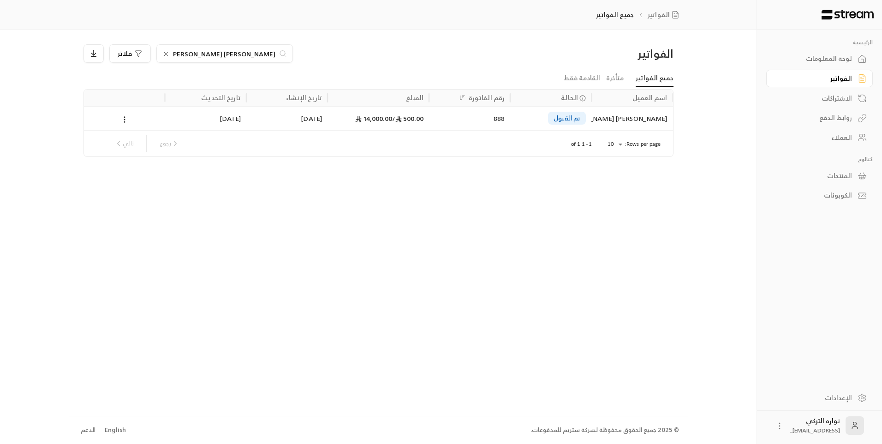
type input "[PERSON_NAME] [PERSON_NAME]"
click at [597, 117] on div "[PERSON_NAME] [PERSON_NAME]" at bounding box center [632, 119] width 70 height 24
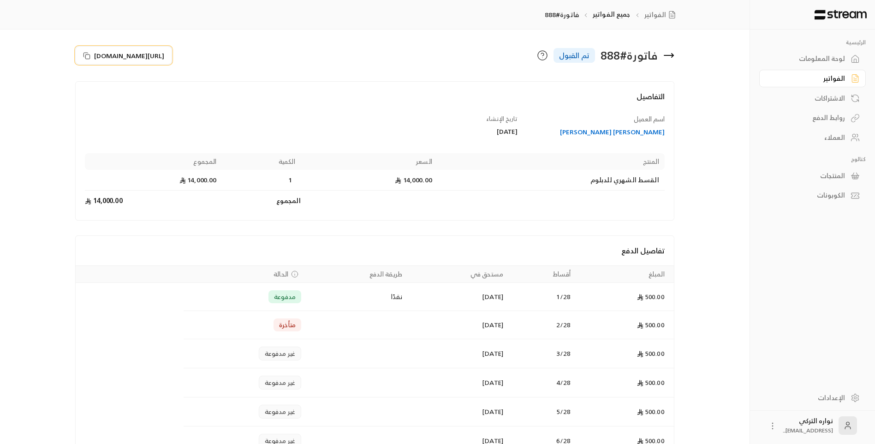
click at [83, 54] on icon at bounding box center [86, 55] width 7 height 7
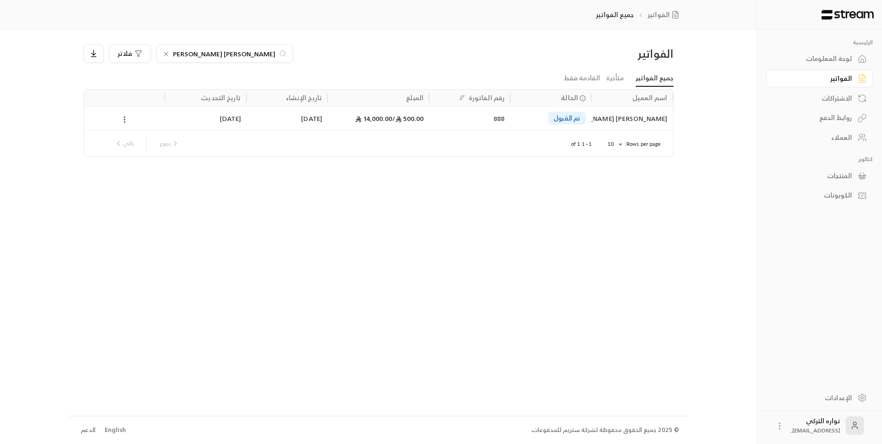
click at [167, 55] on icon at bounding box center [166, 54] width 4 height 4
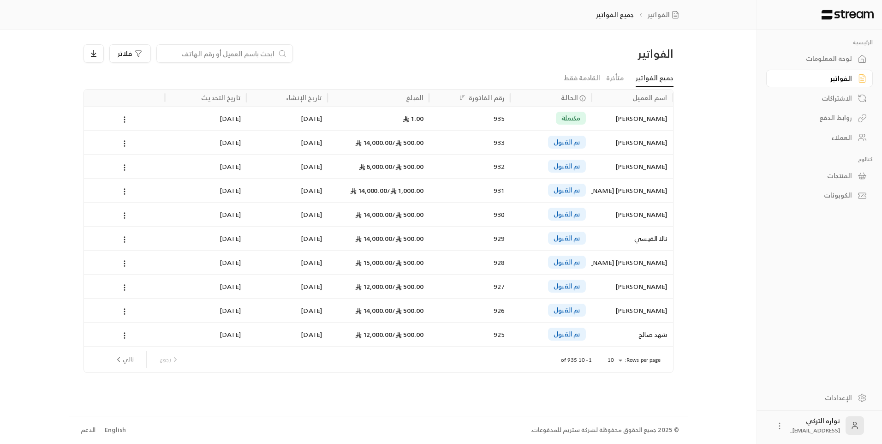
paste input "شيخه [PERSON_NAME]"
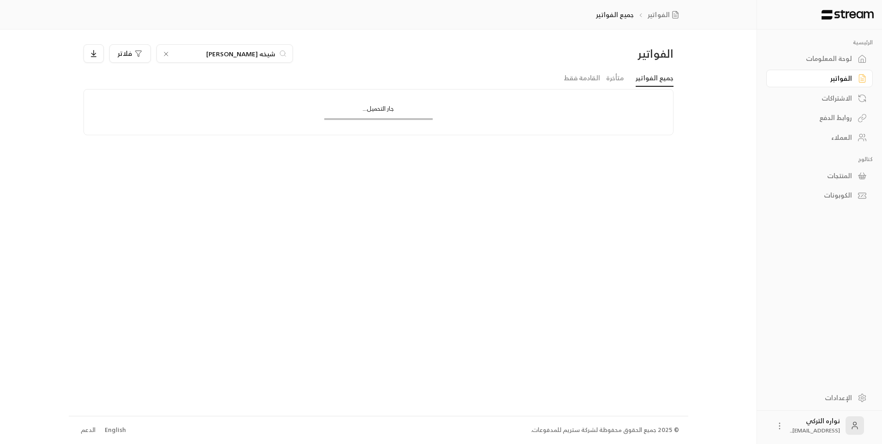
type input "شيخه [PERSON_NAME]"
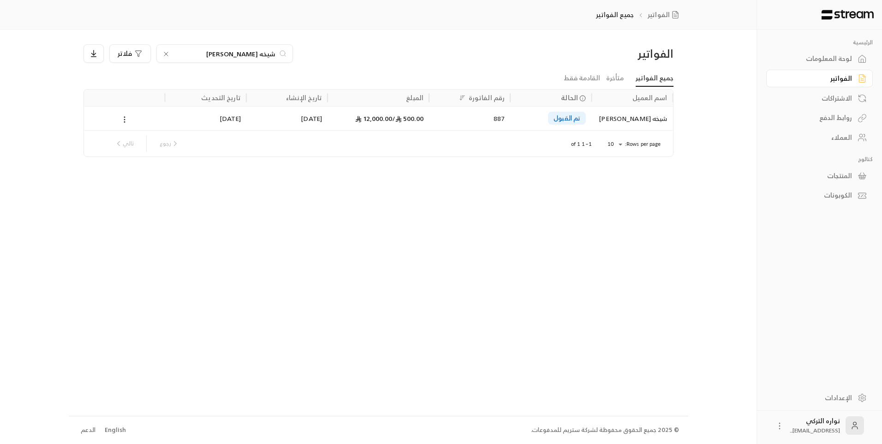
click at [648, 119] on div "شيخه [PERSON_NAME]" at bounding box center [632, 119] width 70 height 24
click at [167, 51] on icon at bounding box center [165, 53] width 7 height 7
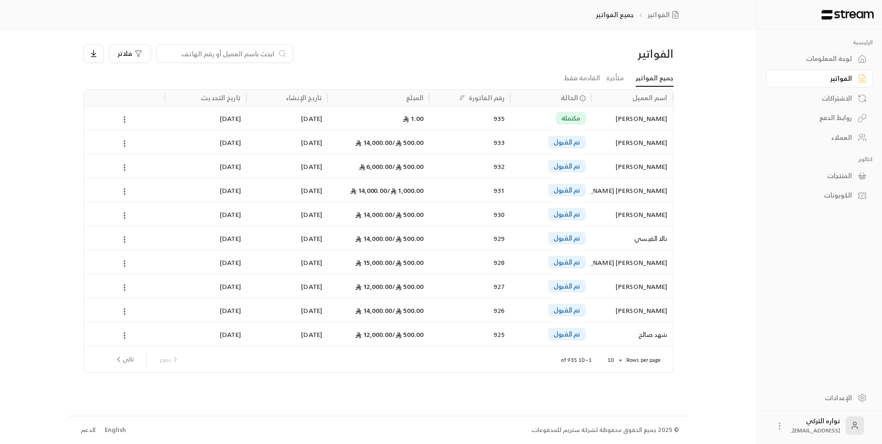
click at [225, 53] on input at bounding box center [218, 53] width 113 height 10
paste input "غاده [PERSON_NAME]"
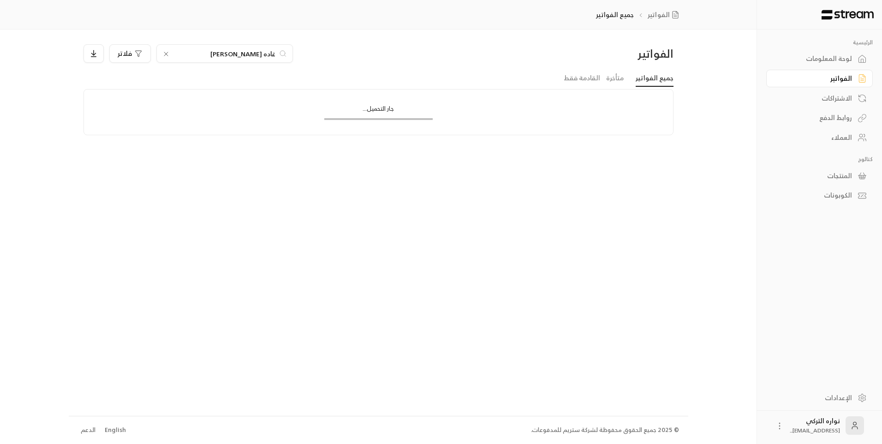
type input "غاده [PERSON_NAME]"
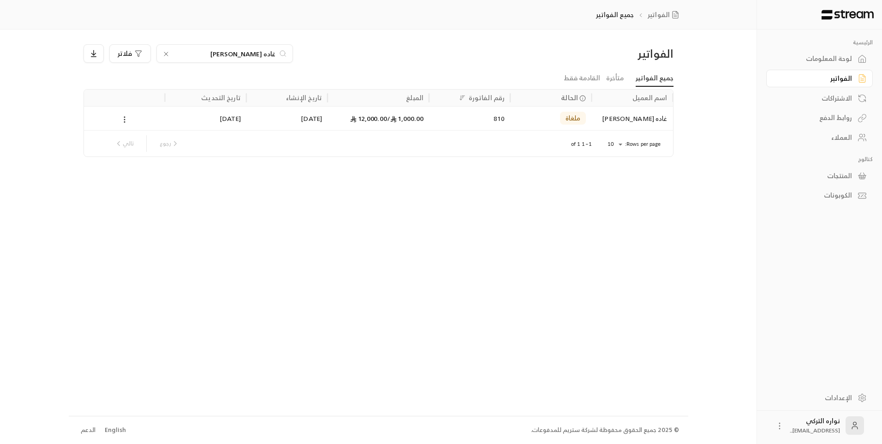
click at [616, 114] on div "غاده [PERSON_NAME]" at bounding box center [632, 119] width 70 height 24
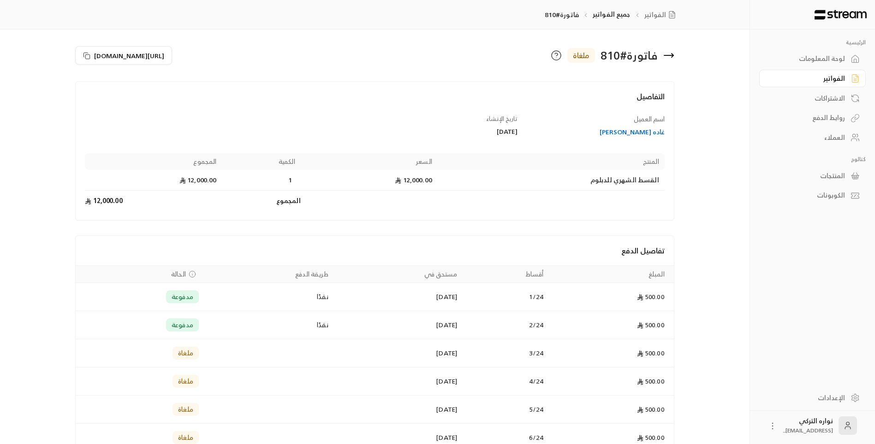
click at [656, 295] on td "500.00" at bounding box center [611, 297] width 125 height 28
click at [653, 295] on td "500.00" at bounding box center [611, 297] width 125 height 28
drag, startPoint x: 653, startPoint y: 295, endPoint x: 654, endPoint y: 326, distance: 30.5
click at [654, 326] on td "500.00" at bounding box center [611, 325] width 125 height 28
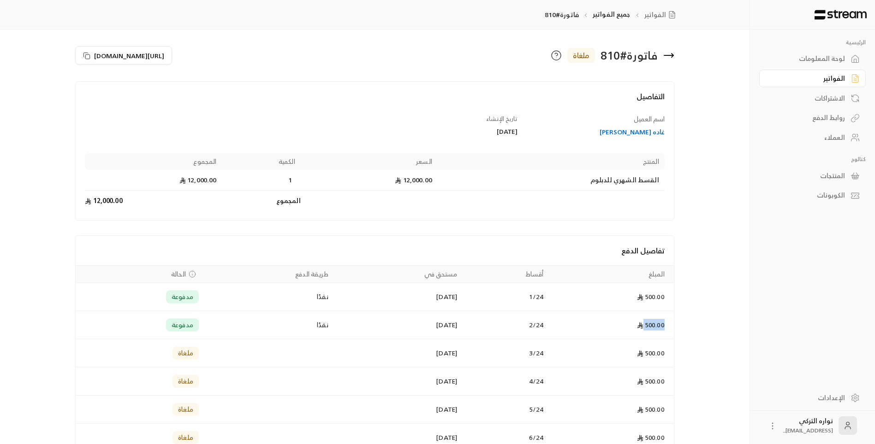
click at [654, 326] on td "500.00" at bounding box center [611, 325] width 125 height 28
drag, startPoint x: 654, startPoint y: 326, endPoint x: 655, endPoint y: 294, distance: 31.4
click at [655, 294] on td "500.00" at bounding box center [611, 297] width 125 height 28
click at [656, 294] on td "500.00" at bounding box center [611, 297] width 125 height 28
drag, startPoint x: 656, startPoint y: 294, endPoint x: 649, endPoint y: 326, distance: 32.0
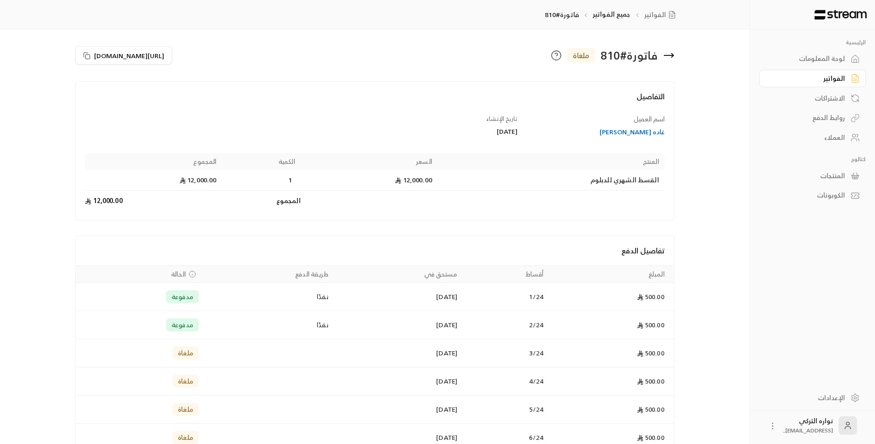
click at [649, 326] on td "500.00" at bounding box center [611, 325] width 125 height 28
drag, startPoint x: 649, startPoint y: 326, endPoint x: 654, endPoint y: 295, distance: 30.7
click at [654, 295] on td "500.00" at bounding box center [611, 297] width 125 height 28
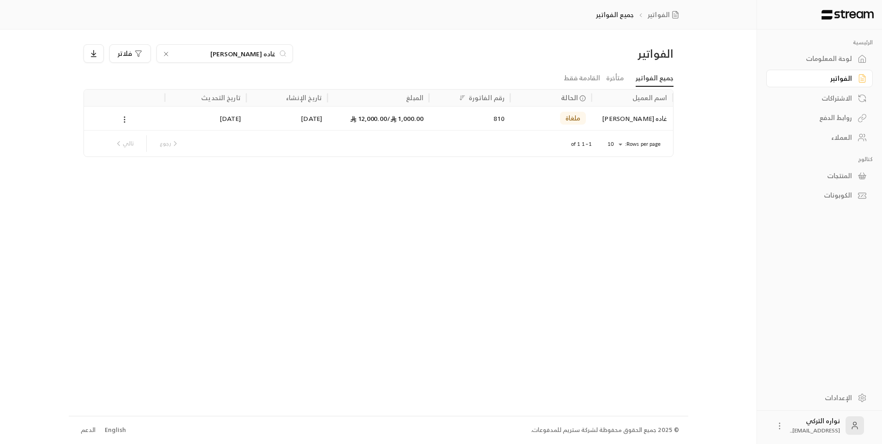
click at [168, 55] on icon at bounding box center [165, 53] width 7 height 7
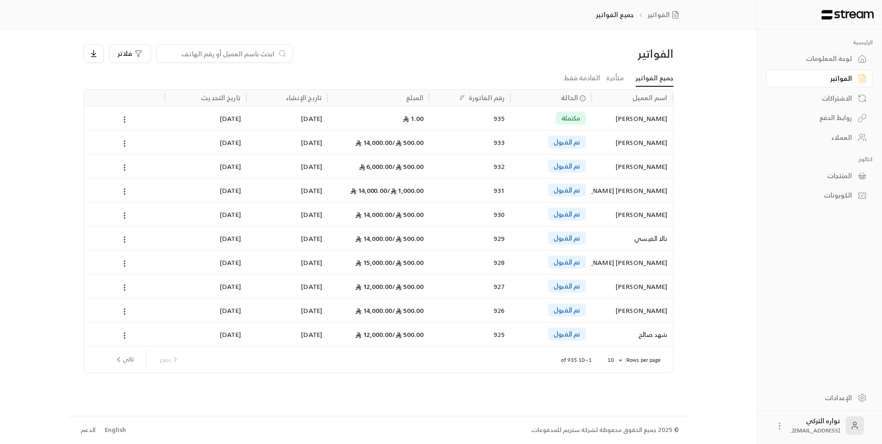
paste input "[PERSON_NAME]"
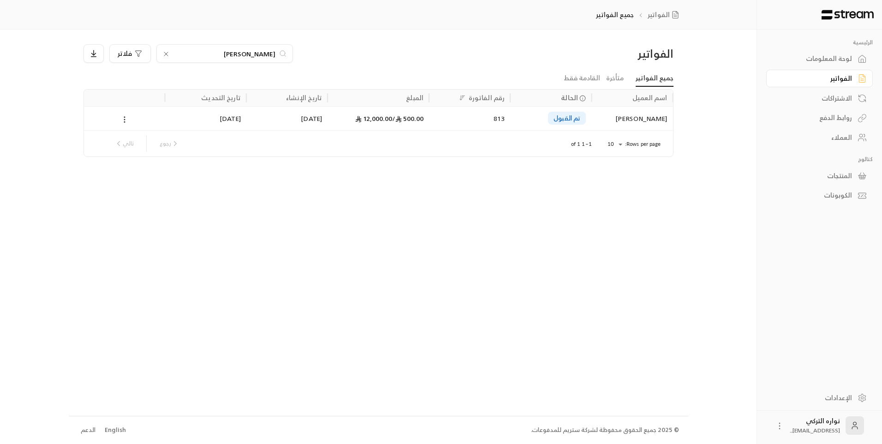
type input "[PERSON_NAME]"
click at [639, 123] on div "[PERSON_NAME]" at bounding box center [632, 119] width 70 height 24
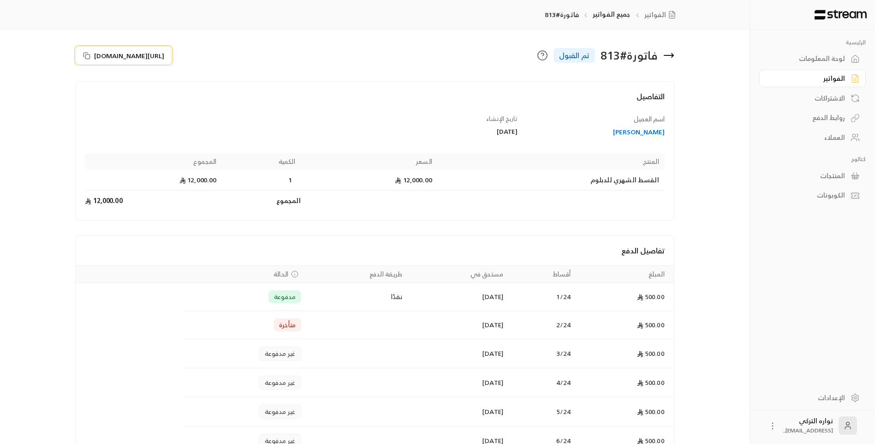
click at [84, 56] on icon at bounding box center [86, 55] width 4 height 4
